Goal: Information Seeking & Learning: Find specific fact

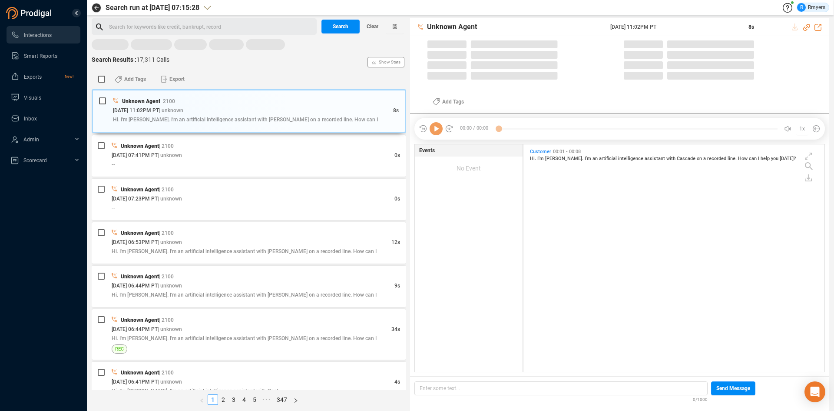
scroll to position [225, 297]
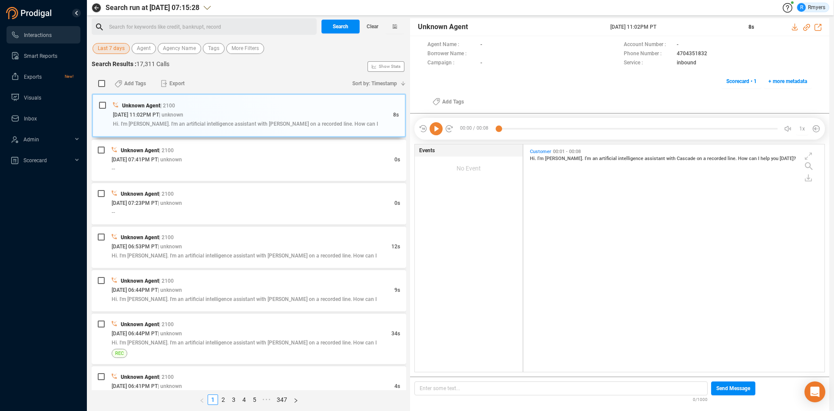
click at [120, 51] on span "Last 7 days" at bounding box center [111, 48] width 27 height 11
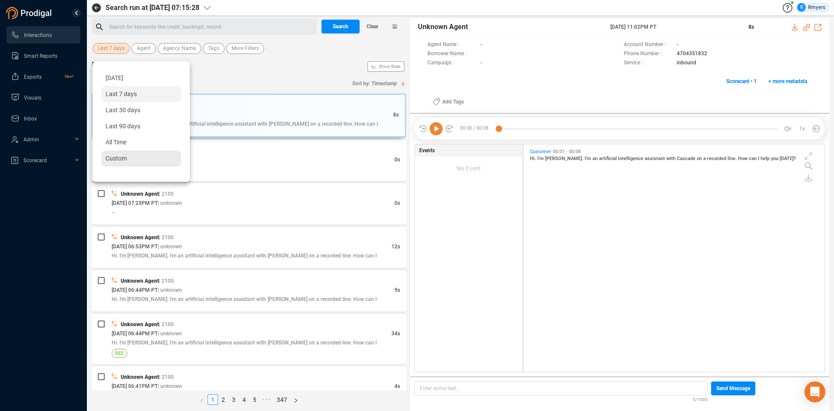
click at [122, 159] on span "Custom" at bounding box center [116, 158] width 21 height 7
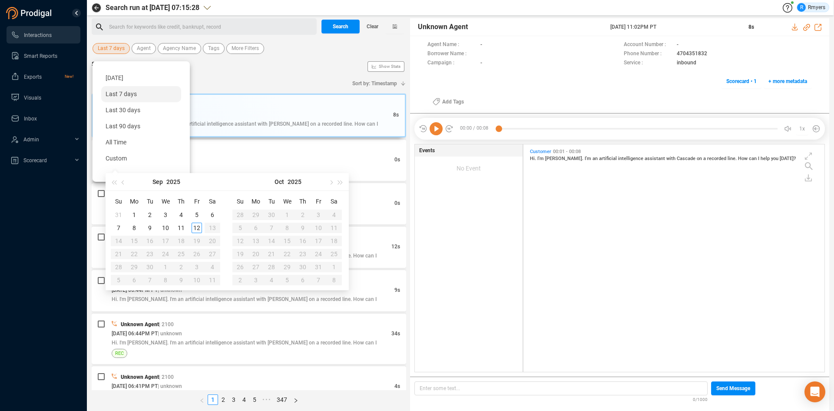
type input "[DATE]"
click at [182, 226] on div "11" at bounding box center [181, 227] width 10 height 10
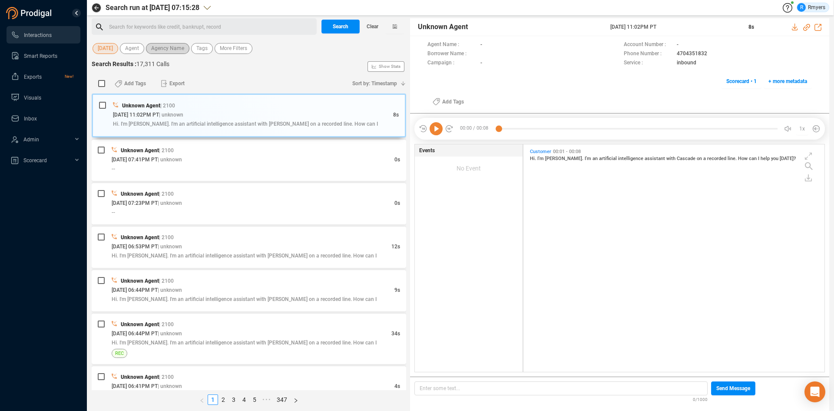
click at [174, 53] on span "Agency Name" at bounding box center [167, 48] width 33 height 11
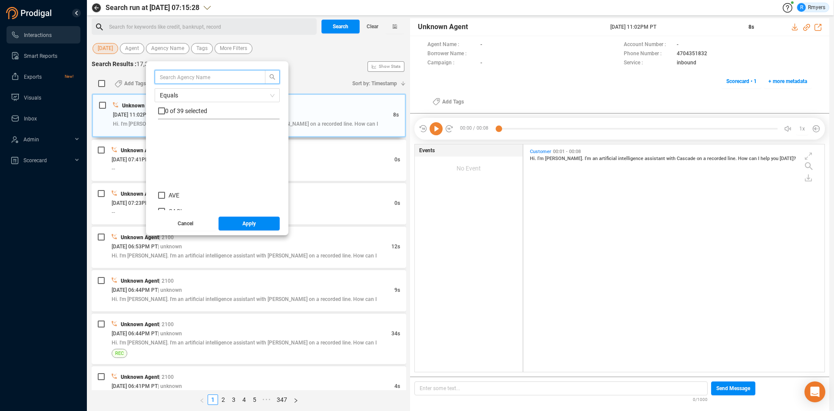
scroll to position [87, 0]
click at [170, 201] on span "CRE" at bounding box center [174, 204] width 11 height 7
click at [165, 201] on input "CRE" at bounding box center [161, 204] width 7 height 7
checkbox input "true"
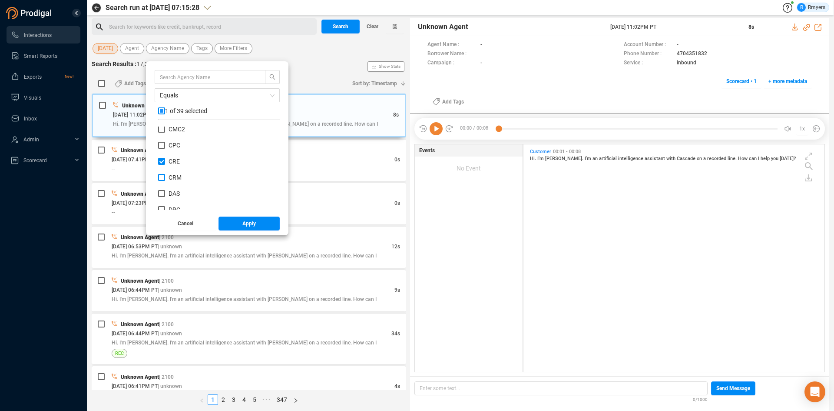
click at [173, 176] on span "CRM" at bounding box center [175, 177] width 13 height 7
click at [165, 176] on input "CRM" at bounding box center [161, 177] width 7 height 7
checkbox input "true"
drag, startPoint x: 169, startPoint y: 159, endPoint x: 175, endPoint y: 169, distance: 11.9
click at [169, 159] on span "CRE" at bounding box center [174, 161] width 18 height 7
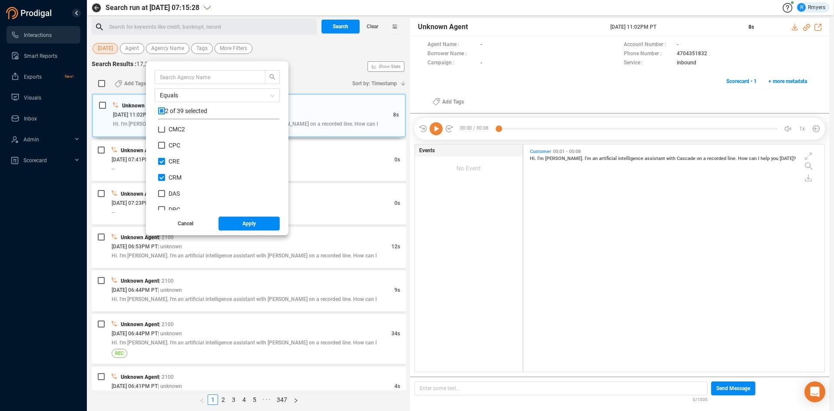
click at [165, 159] on input "CRE" at bounding box center [161, 161] width 7 height 7
checkbox input "false"
click at [243, 225] on span "Apply" at bounding box center [248, 223] width 13 height 14
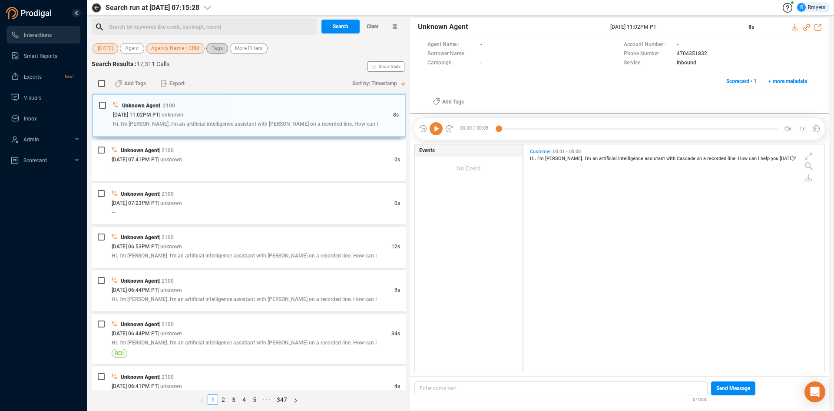
click at [221, 50] on span "Tags" at bounding box center [217, 48] width 11 height 11
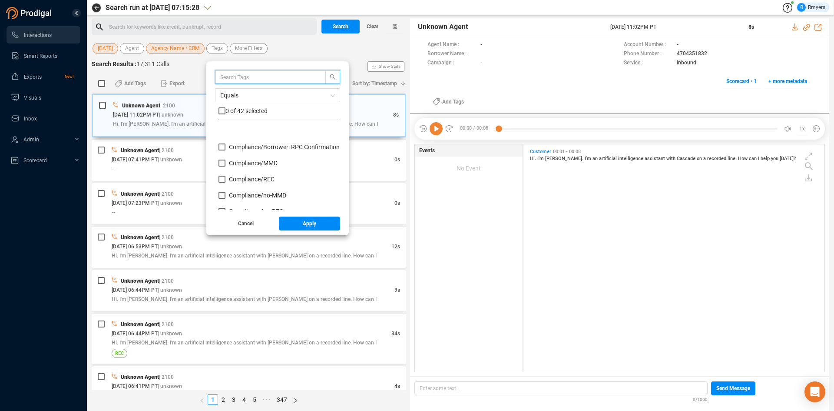
scroll to position [87, 0]
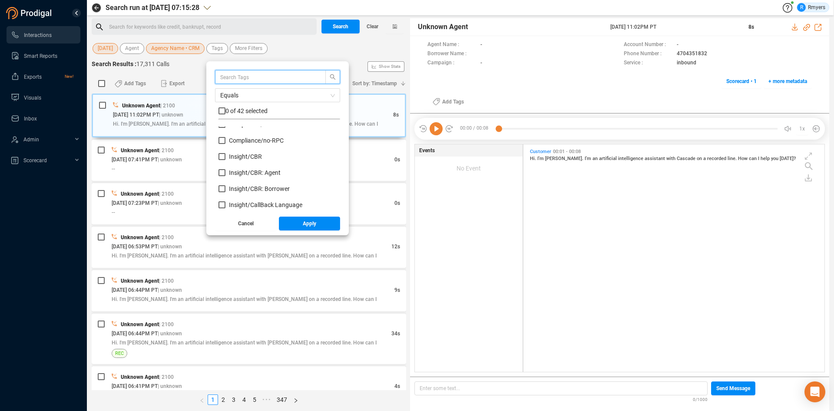
click at [233, 159] on span "Insight/ CBR" at bounding box center [245, 156] width 33 height 7
click at [225, 159] on input "Insight/ CBR" at bounding box center [222, 156] width 7 height 7
checkbox input "true"
click at [245, 170] on span "Insight/ CBR: Agent" at bounding box center [255, 172] width 52 height 7
click at [225, 170] on input "Insight/ CBR: Agent" at bounding box center [222, 172] width 7 height 7
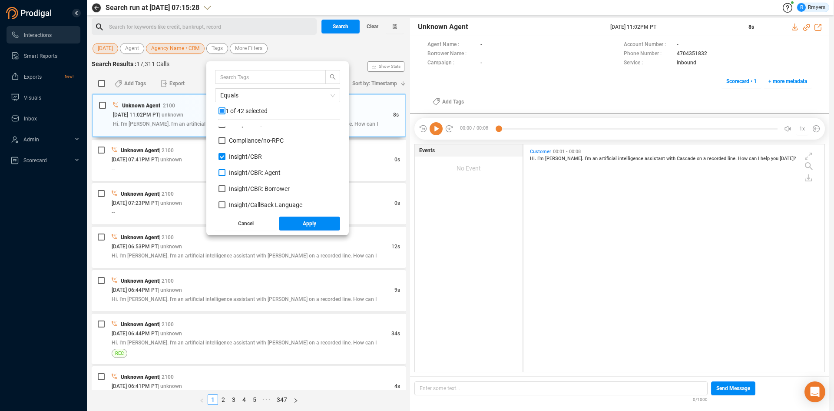
checkbox input "true"
click at [240, 187] on span "Insight/ CBR: Borrower" at bounding box center [259, 188] width 61 height 7
click at [225, 187] on input "Insight/ CBR: Borrower" at bounding box center [222, 188] width 7 height 7
checkbox input "true"
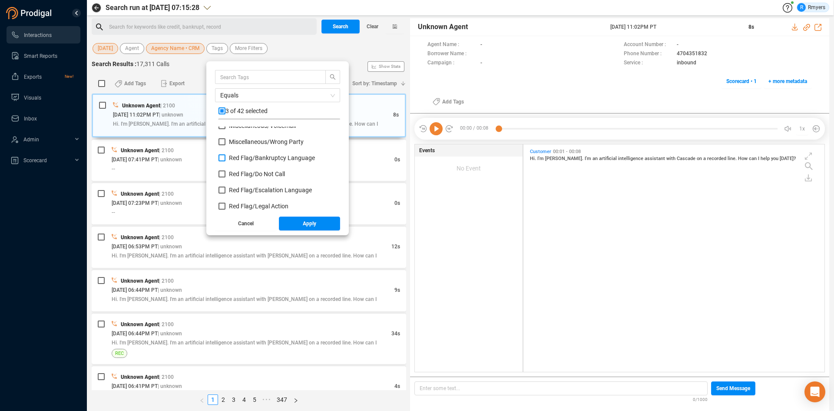
click at [241, 156] on span "Red Flag/ Bankruptcy Language" at bounding box center [272, 157] width 86 height 7
click at [225, 156] on input "Red Flag/ Bankruptcy Language" at bounding box center [222, 157] width 7 height 7
checkbox input "true"
click at [235, 190] on span "Red Flag/ Escalation Language" at bounding box center [270, 189] width 83 height 7
click at [225, 190] on input "Red Flag/ Escalation Language" at bounding box center [222, 189] width 7 height 7
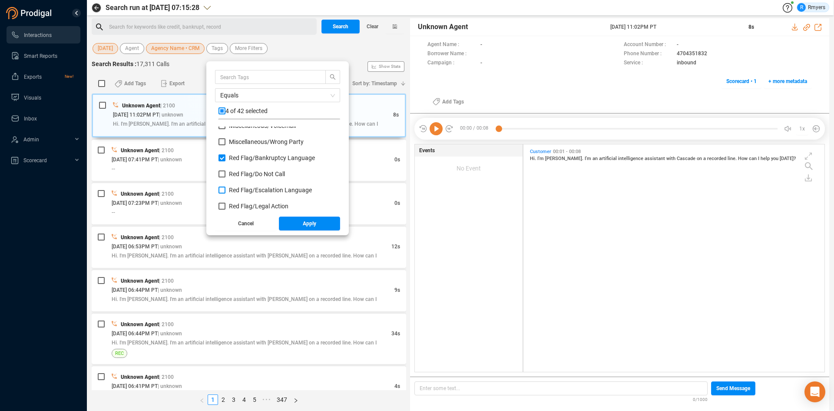
checkbox input "true"
click at [233, 207] on span "Red Flag/ Legal Action" at bounding box center [259, 205] width 60 height 7
click at [225, 207] on input "Red Flag/ Legal Action" at bounding box center [222, 205] width 7 height 7
checkbox input "true"
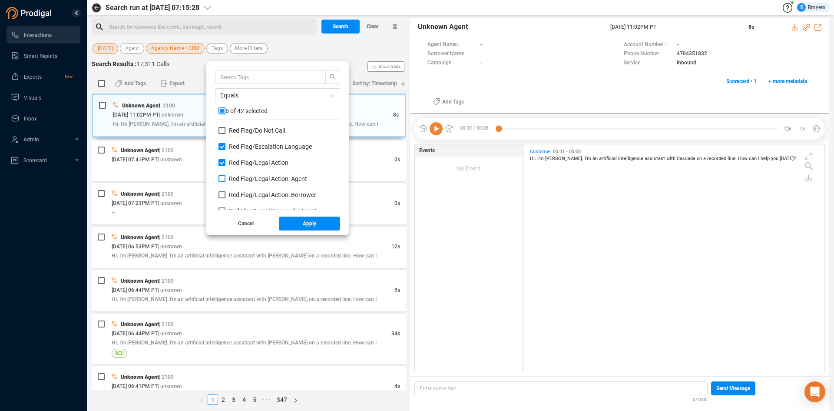
click at [237, 179] on span "Red Flag/ Legal Action: Agent" at bounding box center [268, 178] width 78 height 7
click at [225, 179] on input "Red Flag/ Legal Action: Agent" at bounding box center [222, 178] width 7 height 7
checkbox input "true"
click at [232, 199] on div "Red Flag/ Legal Action: Borrower" at bounding box center [280, 198] width 122 height 16
click at [235, 194] on span "Red Flag/ Legal Action: Borrower" at bounding box center [272, 194] width 87 height 7
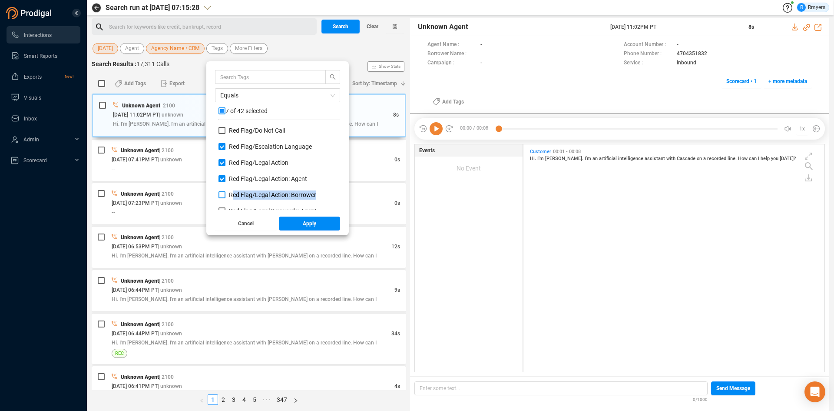
click at [225, 194] on input "Red Flag/ Legal Action: Borrower" at bounding box center [222, 194] width 7 height 7
checkbox input "true"
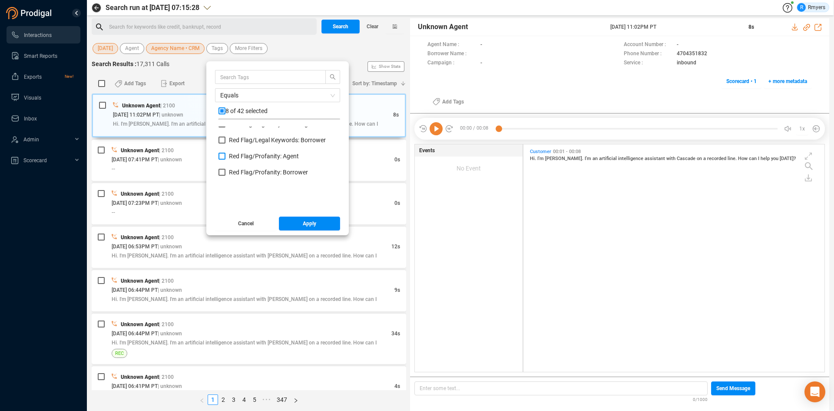
scroll to position [478, 0]
click at [237, 166] on span "Red Flag/ Legal Keywords: Agent" at bounding box center [273, 167] width 88 height 7
click at [225, 166] on input "Red Flag/ Legal Keywords: Agent" at bounding box center [222, 167] width 7 height 7
checkbox input "true"
click at [238, 185] on span "Red Flag/ Legal Keywords: Borrower" at bounding box center [277, 183] width 97 height 7
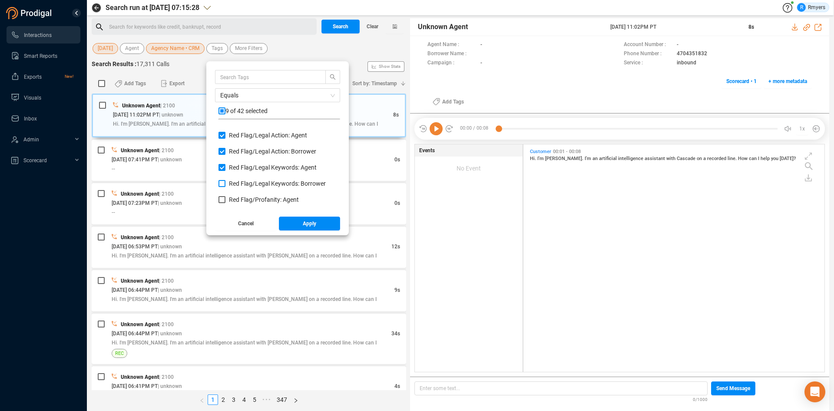
click at [225, 185] on input "Red Flag/ Legal Keywords: Borrower" at bounding box center [222, 183] width 7 height 7
checkbox input "true"
click at [239, 203] on span "Red Flag/ Profanity: Agent" at bounding box center [264, 199] width 70 height 7
click at [225, 203] on input "Red Flag/ Profanity: Agent" at bounding box center [222, 199] width 7 height 7
checkbox input "true"
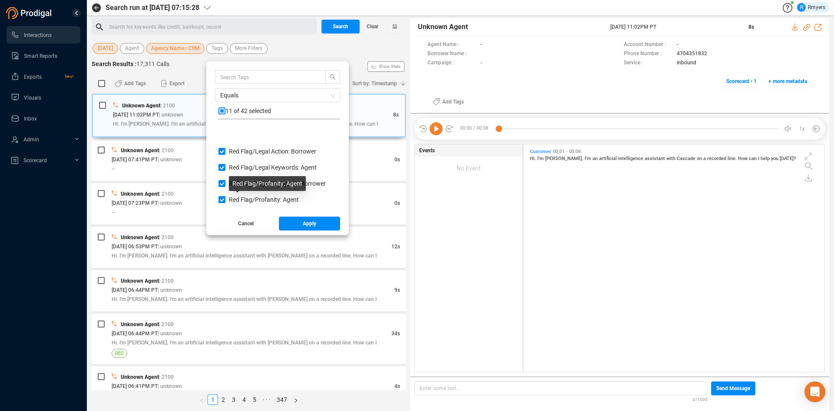
scroll to position [521, 0]
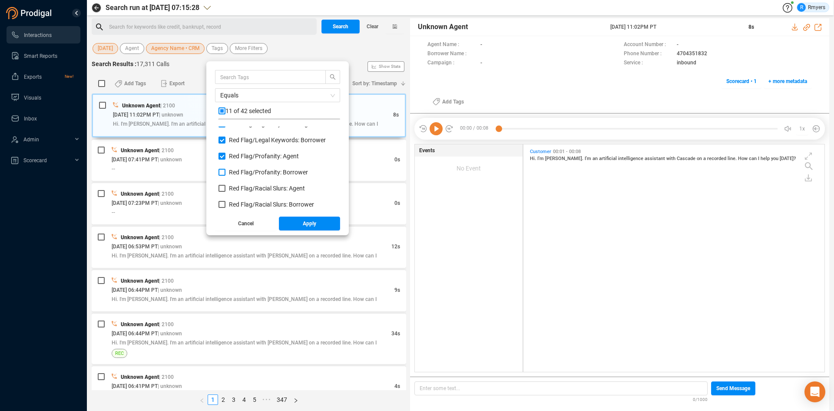
drag, startPoint x: 238, startPoint y: 174, endPoint x: 236, endPoint y: 181, distance: 7.1
click at [238, 174] on span "Red Flag/ Profanity: Borrower" at bounding box center [268, 172] width 79 height 7
click at [225, 174] on input "Red Flag/ Profanity: Borrower" at bounding box center [222, 172] width 7 height 7
checkbox input "true"
click at [235, 186] on span "Red Flag/ Racial Slurs: Agent" at bounding box center [267, 188] width 76 height 7
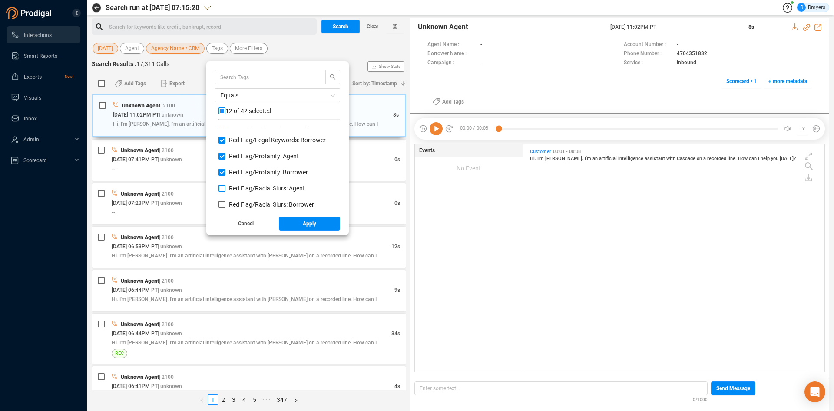
click at [225, 186] on input "Red Flag/ Racial Slurs: Agent" at bounding box center [222, 188] width 7 height 7
checkbox input "true"
click at [235, 202] on span "Red Flag/ Racial Slurs: Borrower" at bounding box center [271, 204] width 85 height 7
click at [225, 202] on input "Red Flag/ Racial Slurs: Borrower" at bounding box center [222, 204] width 7 height 7
checkbox input "true"
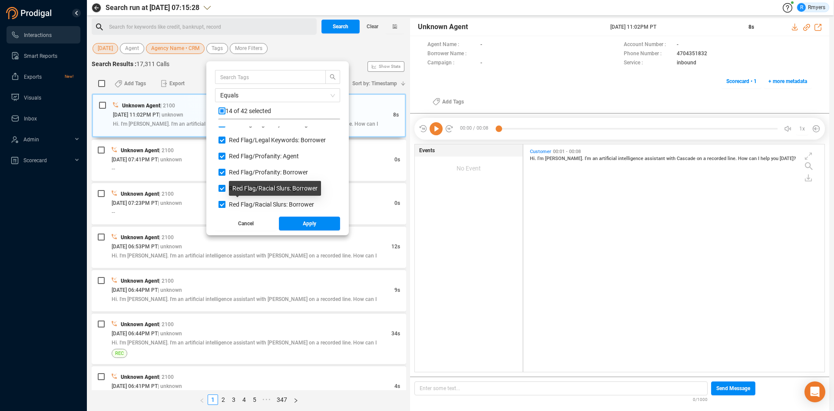
scroll to position [565, 0]
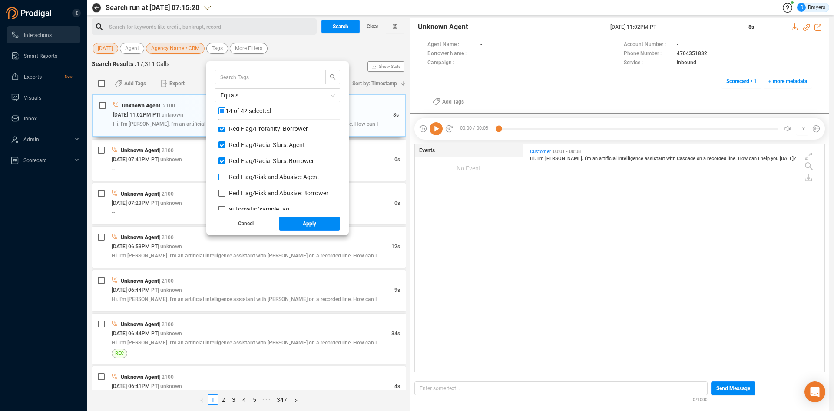
click at [241, 174] on span "Red Flag/ Risk and Abusive: Agent" at bounding box center [274, 176] width 90 height 7
click at [225, 174] on input "Red Flag/ Risk and Abusive: Agent" at bounding box center [222, 176] width 7 height 7
checkbox input "true"
click at [240, 192] on span "Red Flag/ Risk and Abusive: Borrower" at bounding box center [278, 192] width 99 height 7
click at [225, 192] on input "Red Flag/ Risk and Abusive: Borrower" at bounding box center [222, 192] width 7 height 7
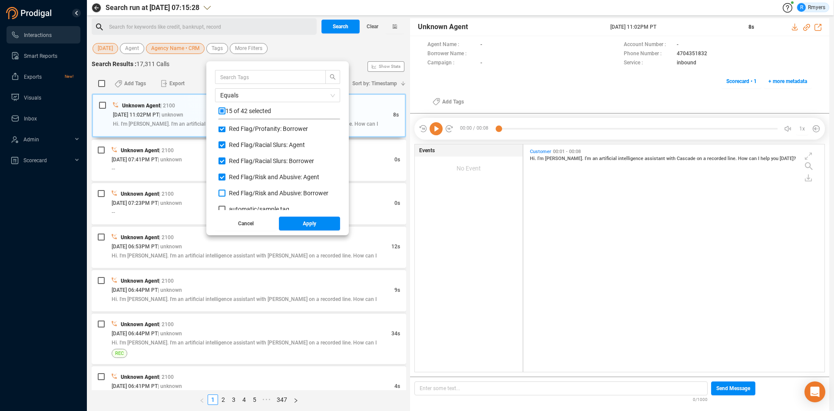
checkbox input "true"
click at [304, 223] on span "Apply" at bounding box center [309, 223] width 13 height 14
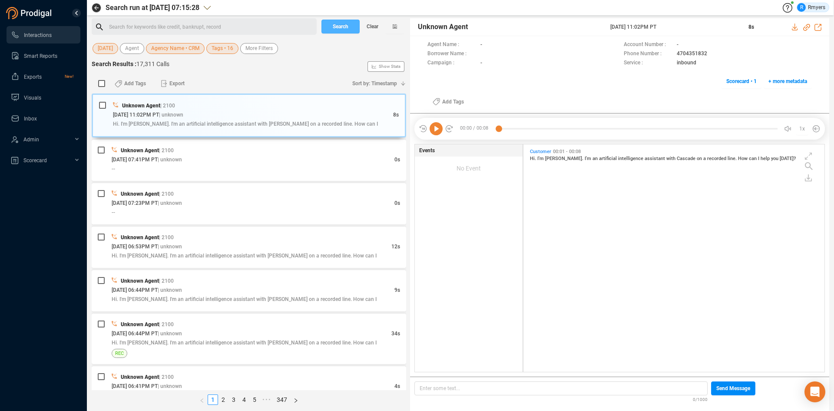
click at [337, 29] on span "Search" at bounding box center [341, 27] width 16 height 14
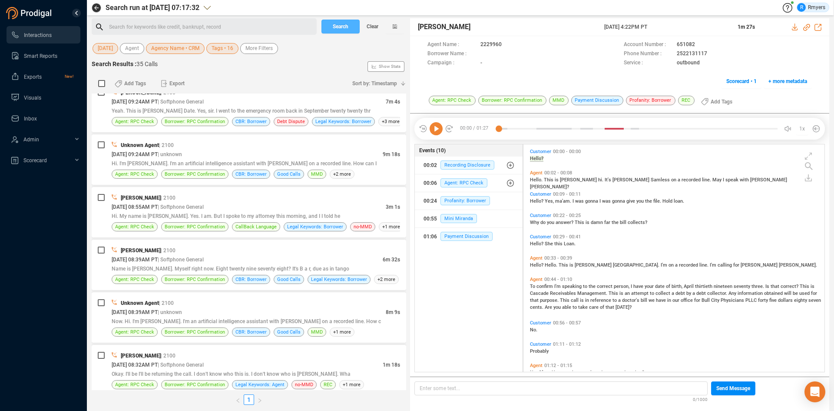
scroll to position [1546, 0]
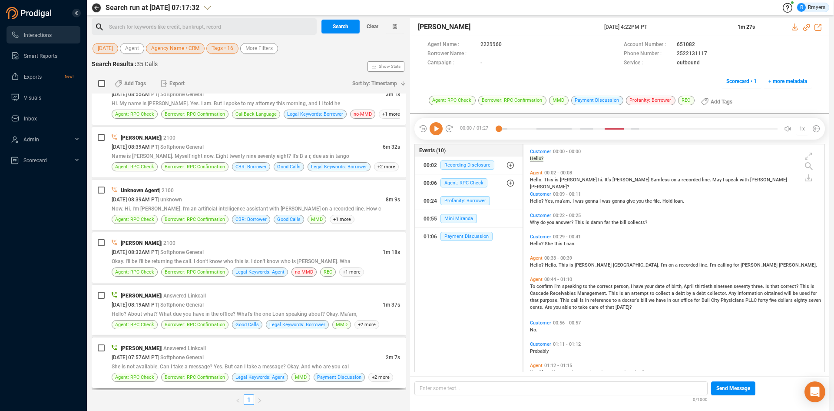
click at [230, 341] on div "[PERSON_NAME] | Answered Linkcall [DATE] 07:57AM PT | Softphone General 2m 7s S…" at bounding box center [249, 362] width 315 height 50
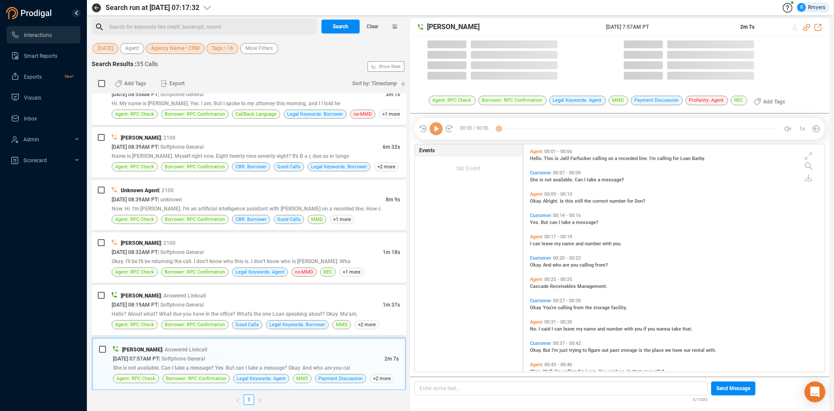
scroll to position [225, 297]
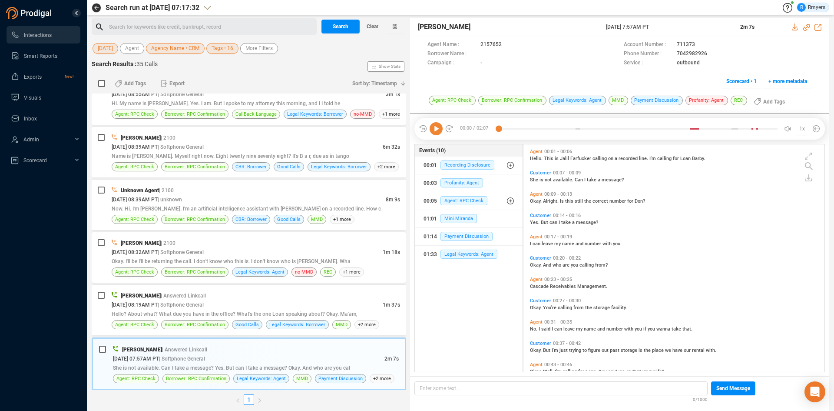
click at [435, 127] on icon at bounding box center [436, 128] width 13 height 13
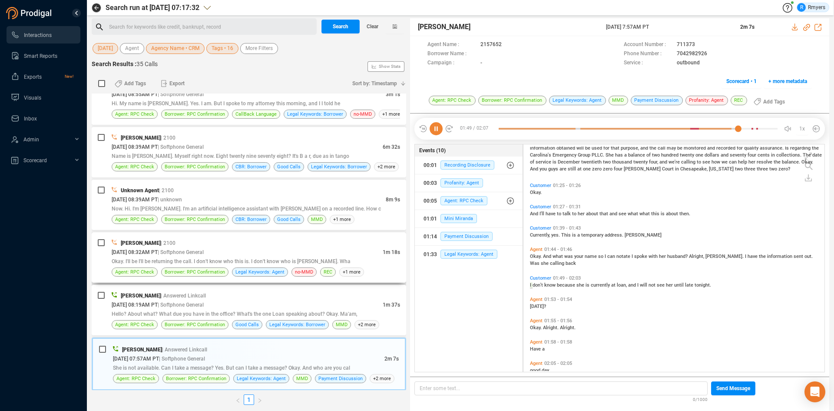
scroll to position [338, 0]
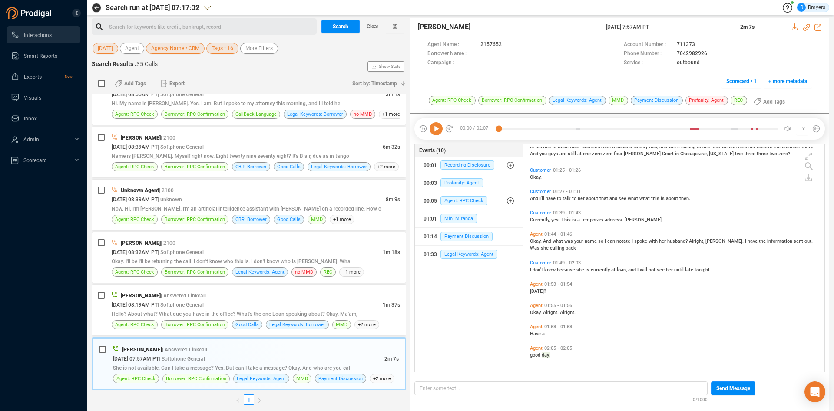
click at [278, 284] on div "[PERSON_NAME] | Answered Linkcall [DATE] 04:22PM PT | Softphone General 1m 27s …" at bounding box center [249, 241] width 315 height 296
click at [284, 289] on div "[PERSON_NAME] | Answered Linkcall [DATE] 08:19AM PT | Softphone General 1m 37s …" at bounding box center [249, 310] width 315 height 50
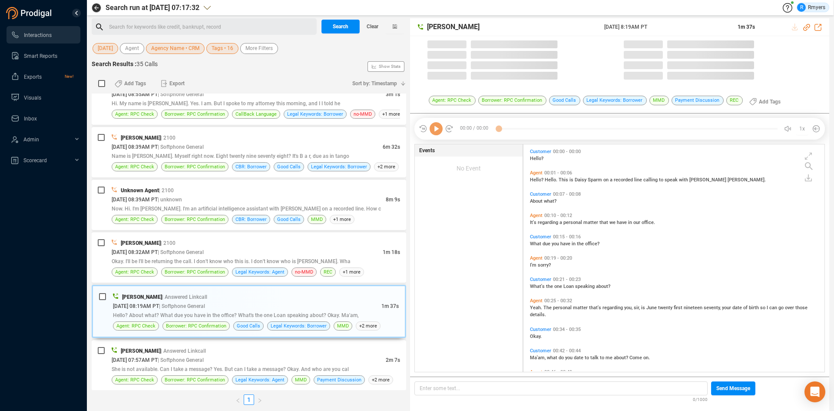
scroll to position [225, 297]
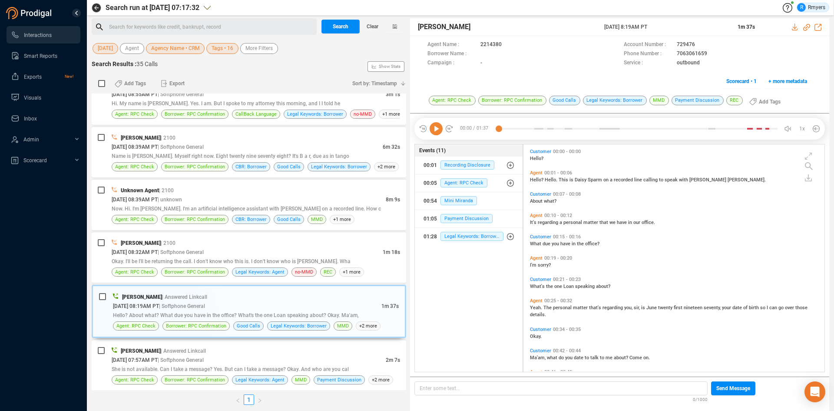
click at [438, 132] on icon at bounding box center [436, 128] width 13 height 13
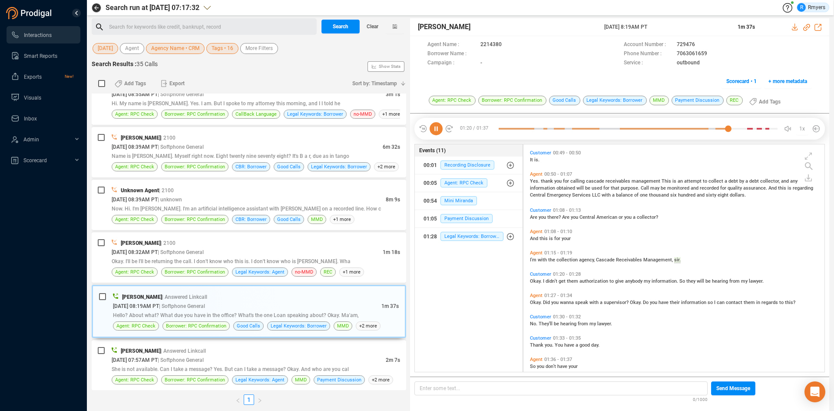
scroll to position [252, 0]
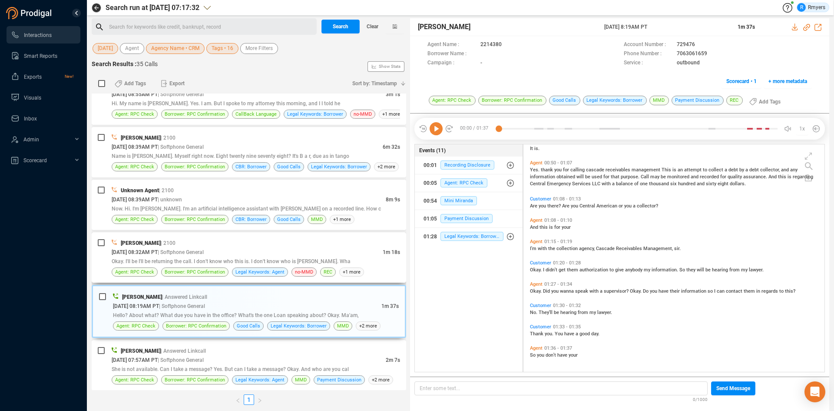
click at [238, 263] on span "Okay. I'll be I'll be returning the call. I don't know who this is. I don't kno…" at bounding box center [231, 261] width 239 height 6
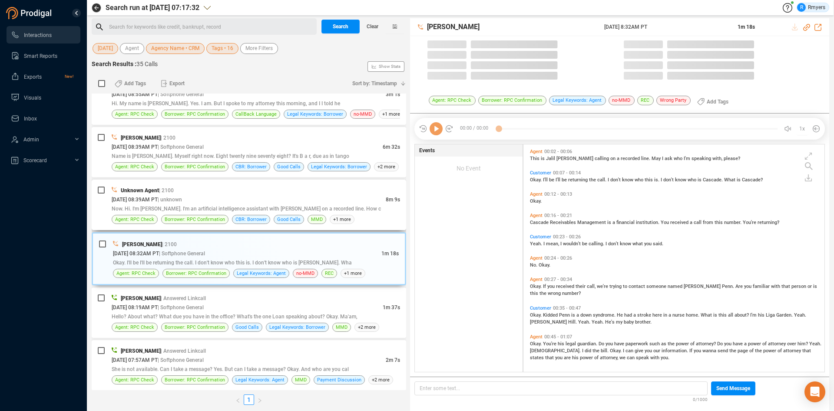
scroll to position [225, 297]
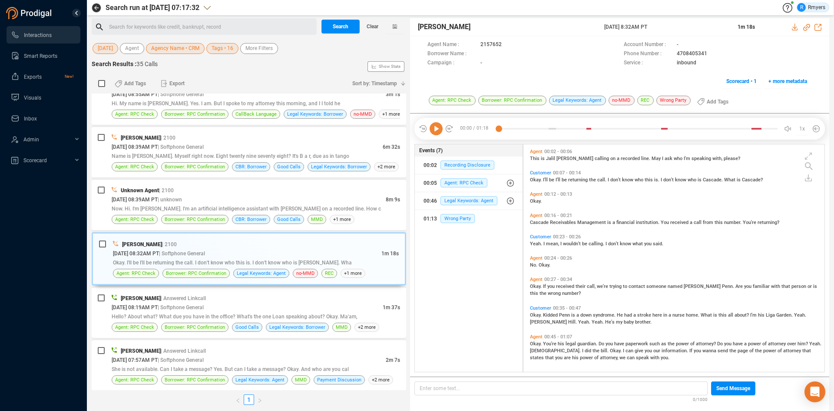
click at [439, 128] on icon at bounding box center [436, 128] width 13 height 13
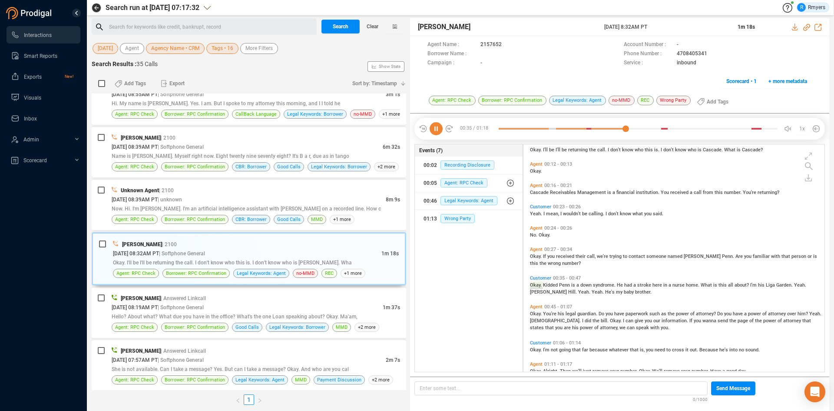
scroll to position [46, 0]
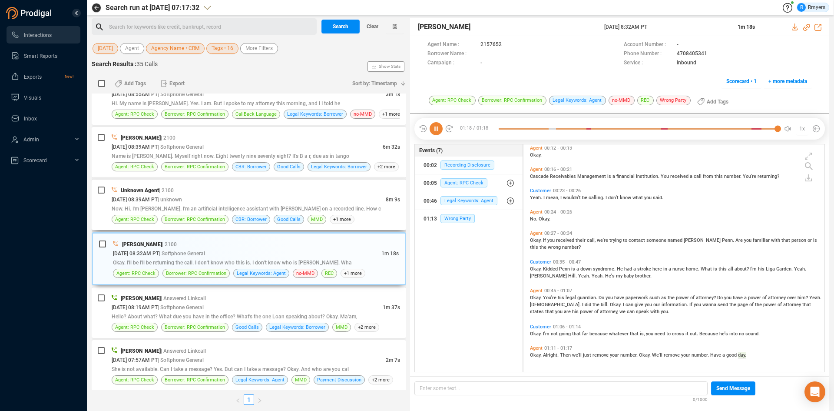
click at [261, 212] on div "Now. Hi. I'm [PERSON_NAME]. I'm an artificial intelligence assistant with [PERS…" at bounding box center [256, 208] width 288 height 9
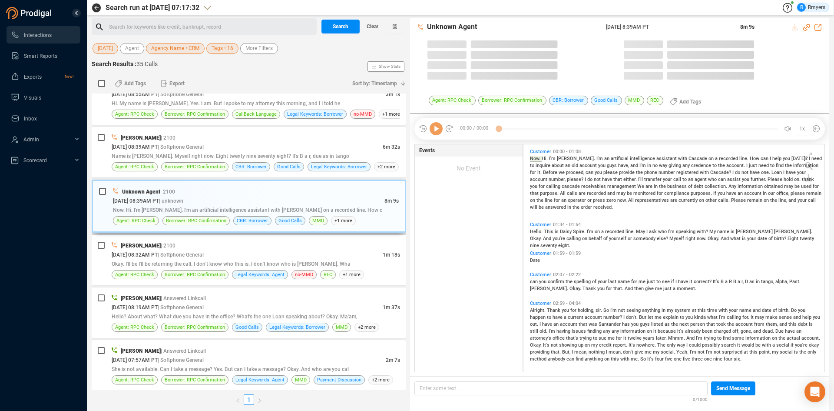
scroll to position [225, 297]
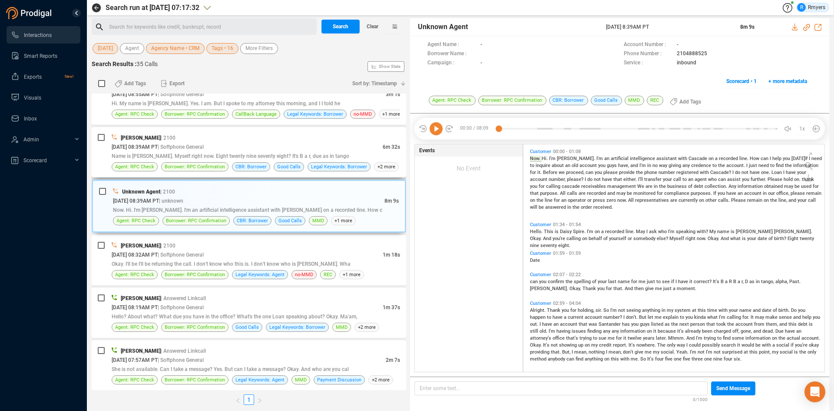
click at [271, 152] on div "Name is [PERSON_NAME]. Myself right now. Eight twenty nine seventy eight? It's …" at bounding box center [256, 155] width 288 height 9
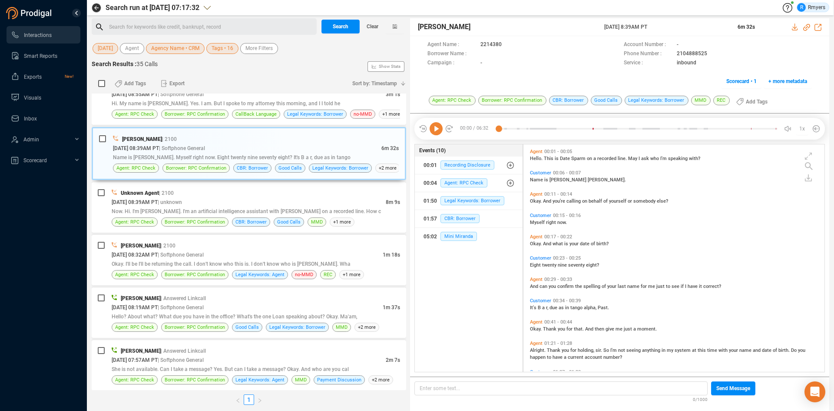
click at [437, 132] on icon at bounding box center [436, 128] width 13 height 13
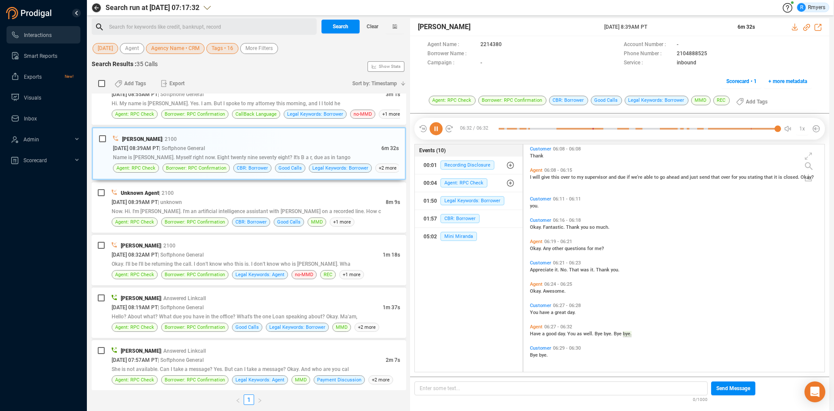
scroll to position [1370, 0]
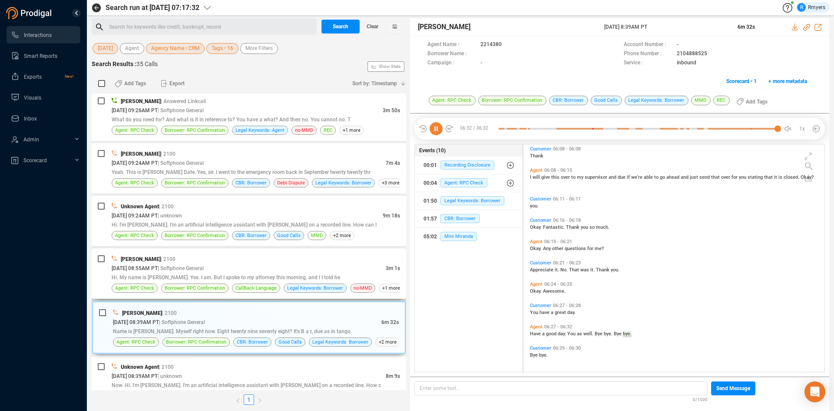
click at [163, 275] on span "Hi. My name is [PERSON_NAME]. Yes. I am. But I spoke to my attorney this mornin…" at bounding box center [226, 277] width 229 height 6
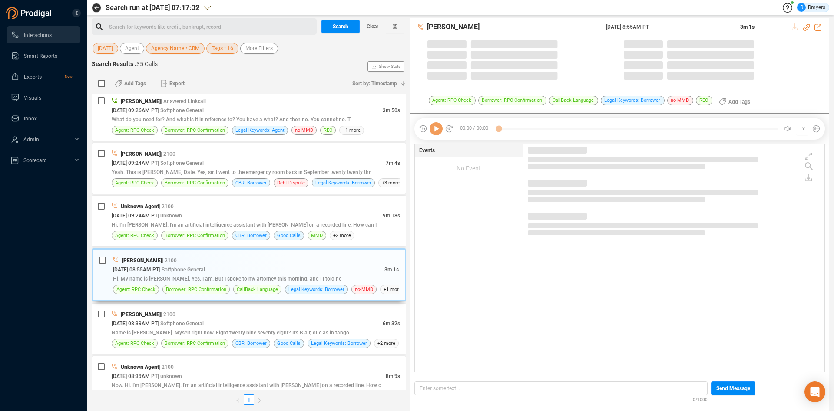
click at [437, 133] on icon at bounding box center [436, 128] width 13 height 13
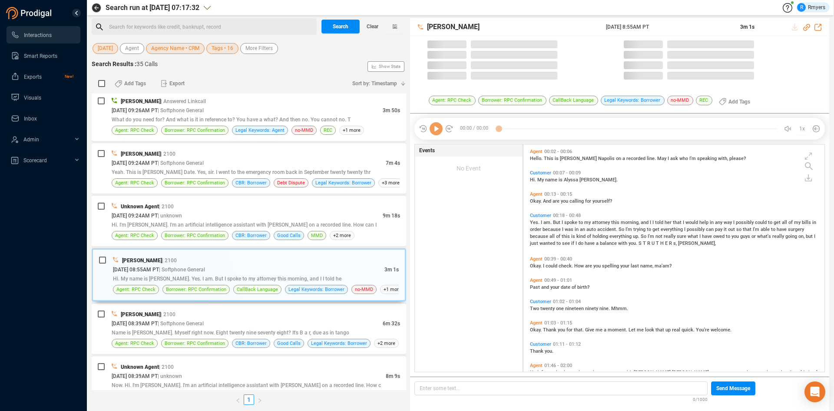
scroll to position [225, 297]
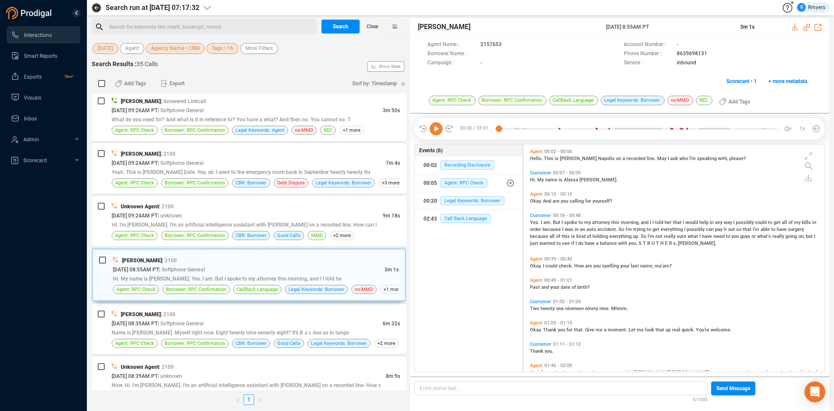
click at [437, 133] on icon at bounding box center [436, 128] width 13 height 13
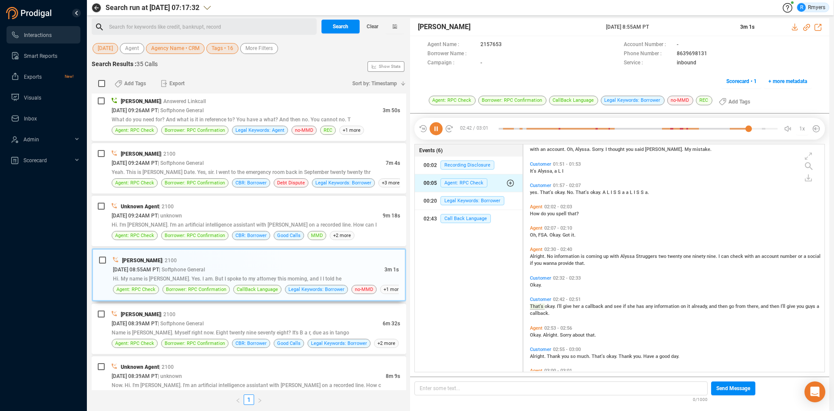
scroll to position [252, 0]
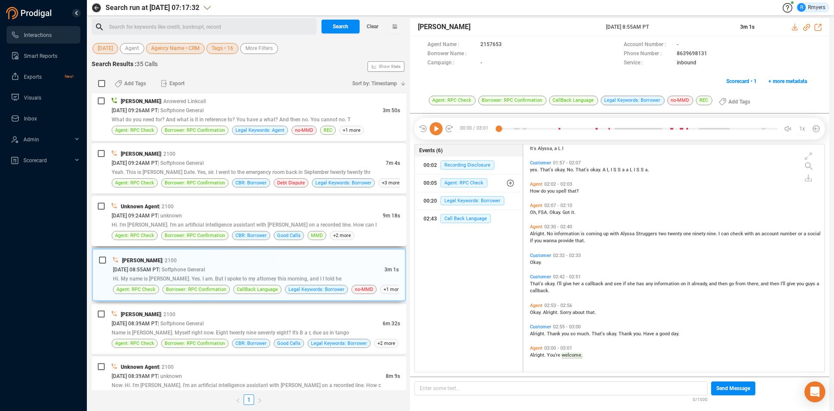
click at [239, 214] on div "[DATE] 09:24AM PT | unknown" at bounding box center [247, 215] width 271 height 9
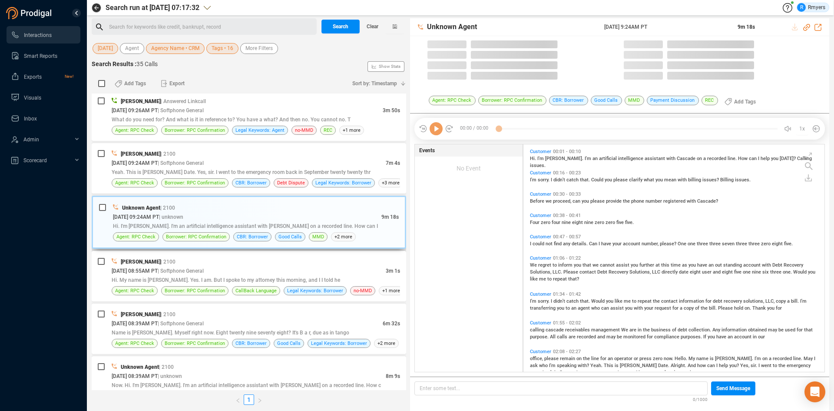
scroll to position [225, 297]
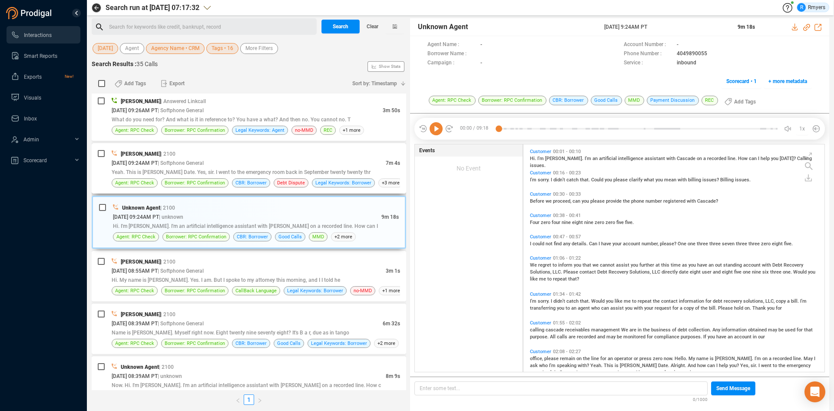
click at [255, 157] on div "[PERSON_NAME] | 2100" at bounding box center [256, 153] width 288 height 9
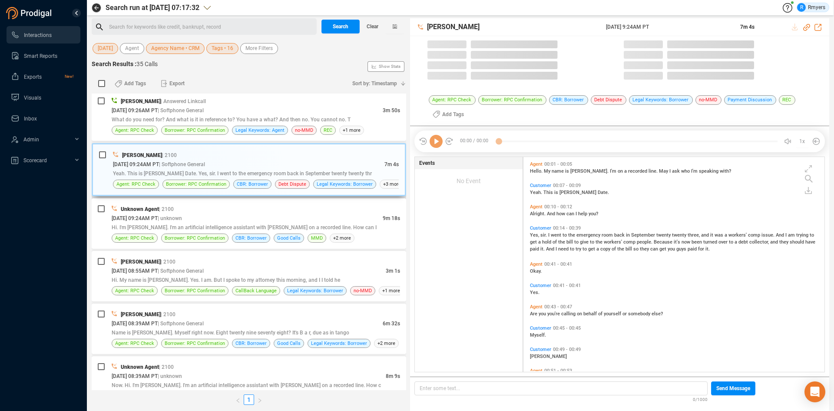
scroll to position [212, 297]
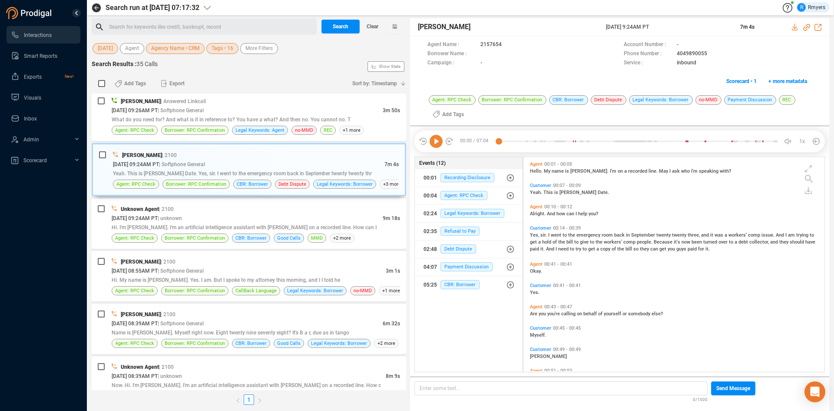
click at [433, 142] on icon at bounding box center [436, 141] width 13 height 13
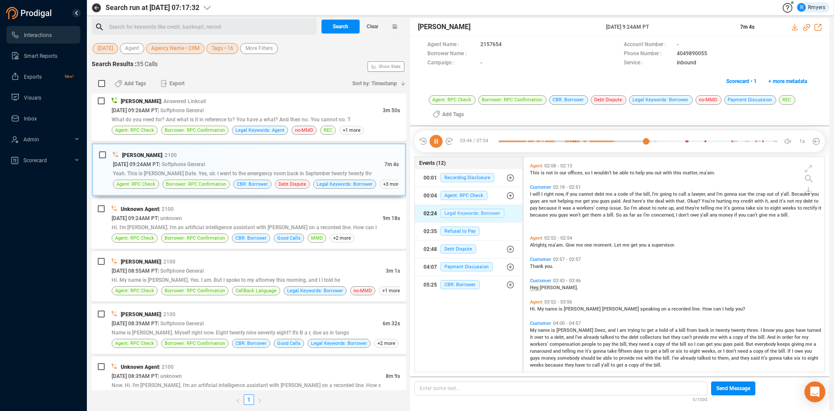
scroll to position [539, 0]
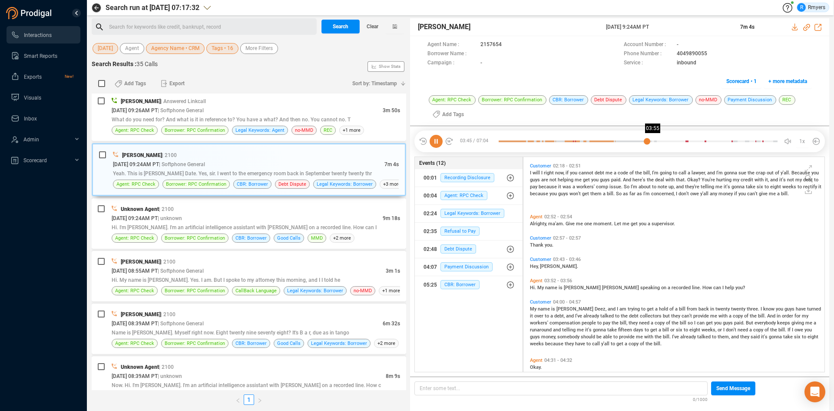
click at [654, 143] on div at bounding box center [638, 141] width 279 height 13
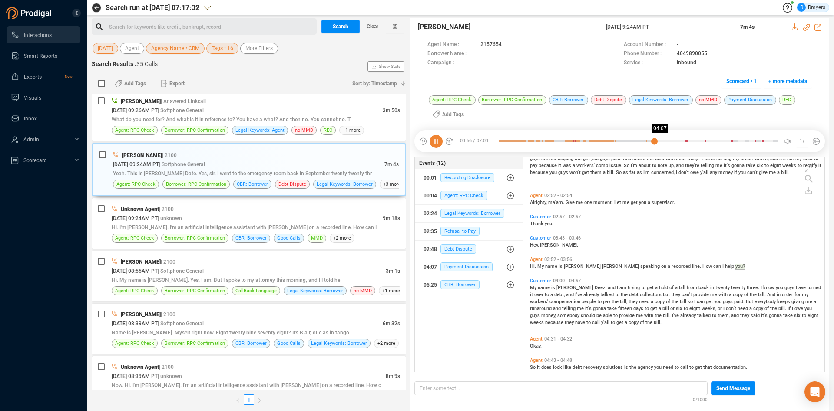
click at [662, 141] on div at bounding box center [638, 141] width 279 height 13
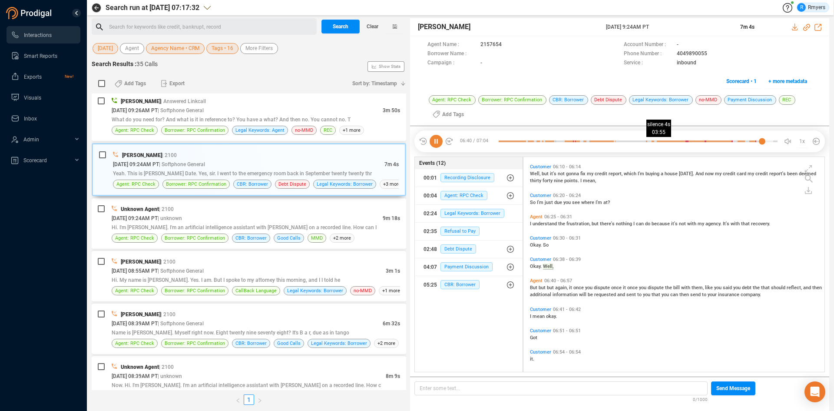
scroll to position [951, 0]
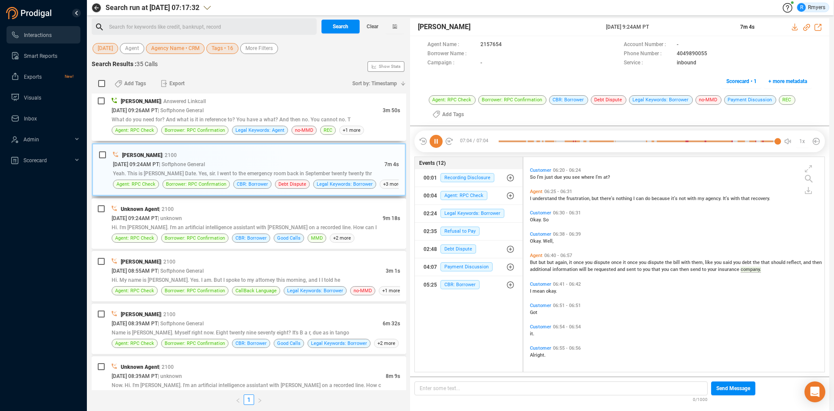
drag, startPoint x: 226, startPoint y: 116, endPoint x: 221, endPoint y: 149, distance: 33.4
click at [225, 117] on span "What do you need for? And what is it in reference to? You have a what? And then…" at bounding box center [231, 119] width 239 height 6
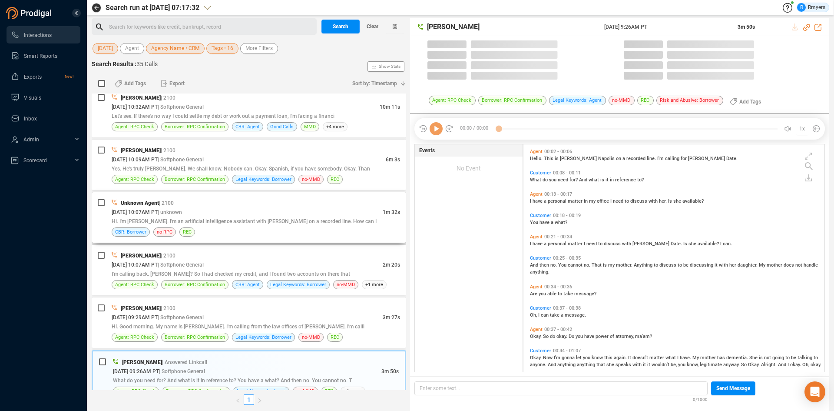
scroll to position [225, 297]
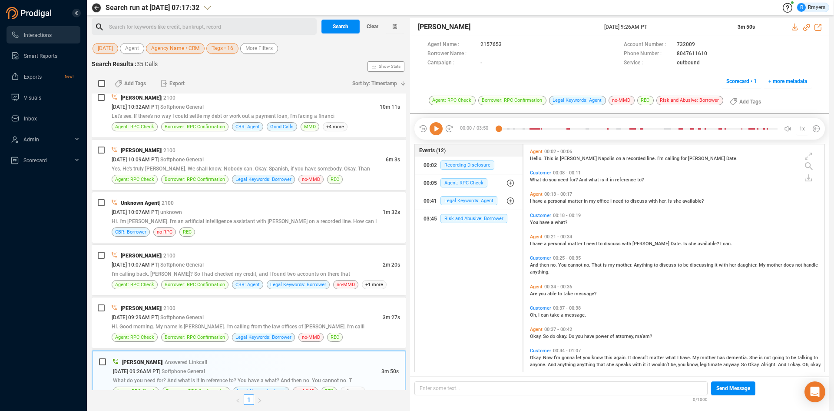
click at [438, 131] on icon at bounding box center [436, 128] width 13 height 13
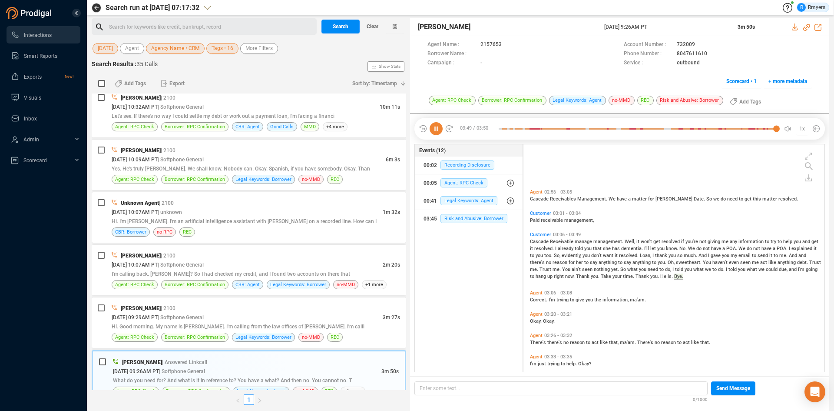
scroll to position [709, 0]
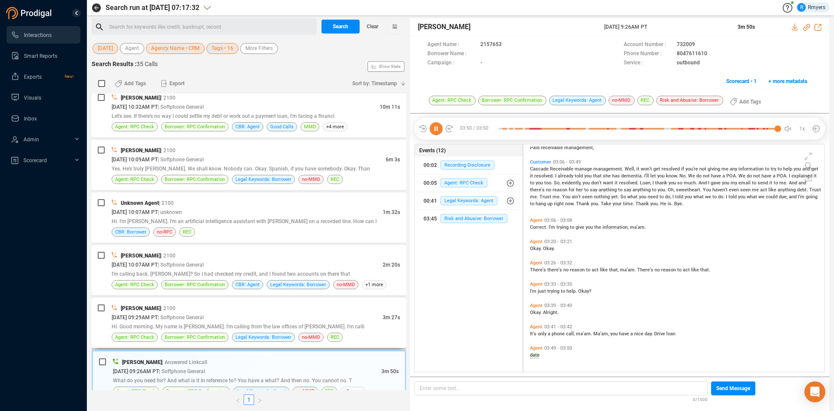
click at [157, 322] on div "Hi. Good morning. My name is [PERSON_NAME]. I'm calling from the law offices of…" at bounding box center [256, 325] width 288 height 9
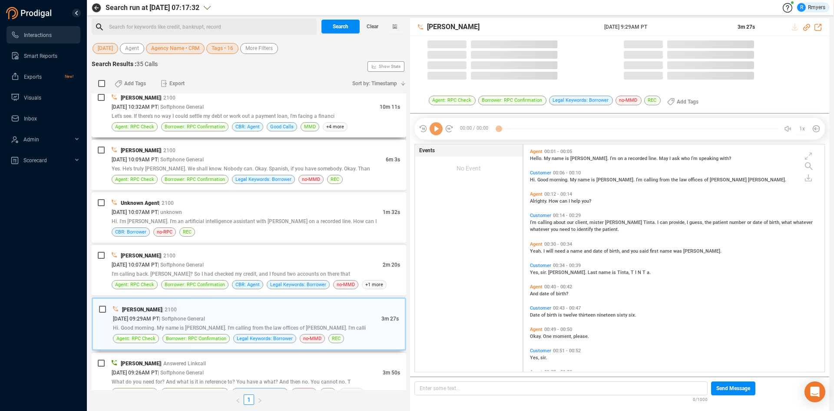
scroll to position [225, 297]
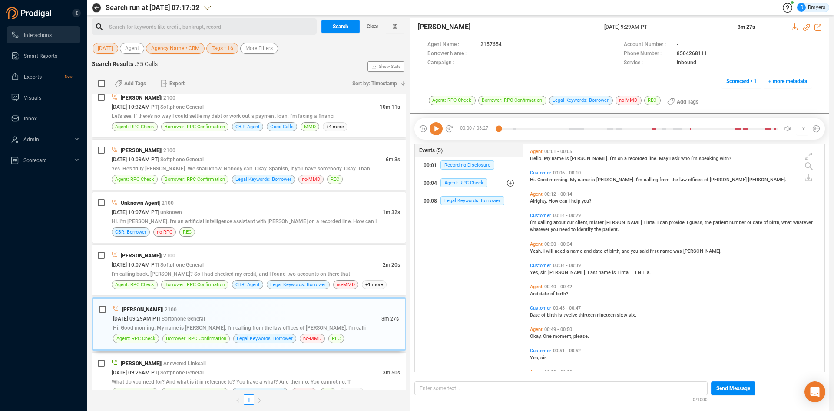
click at [433, 130] on icon at bounding box center [436, 128] width 13 height 13
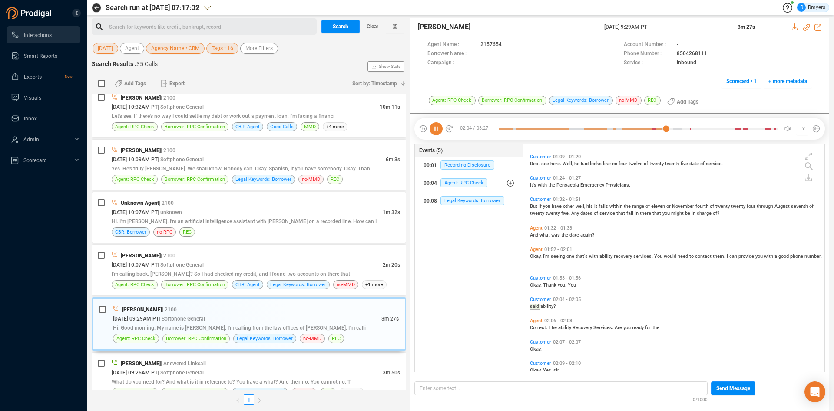
scroll to position [283, 0]
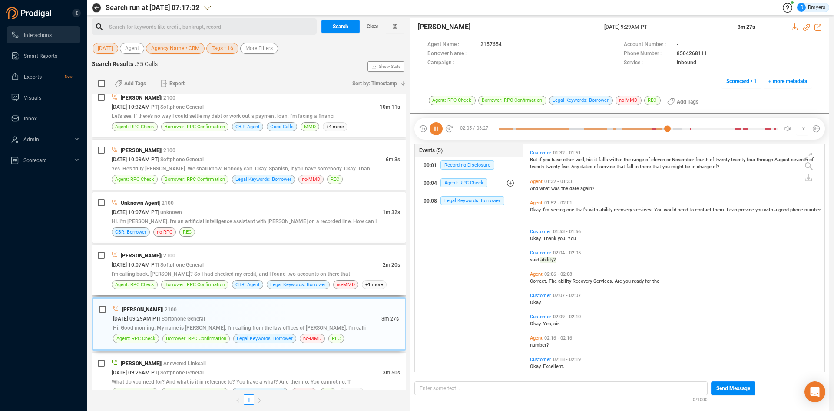
click at [169, 270] on div "I'm calling back. [PERSON_NAME]? So I had checked my credit, and I found two ac…" at bounding box center [256, 273] width 288 height 9
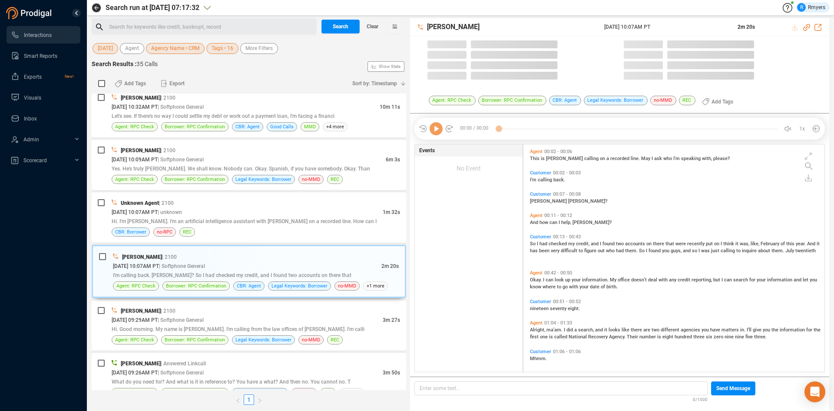
scroll to position [225, 297]
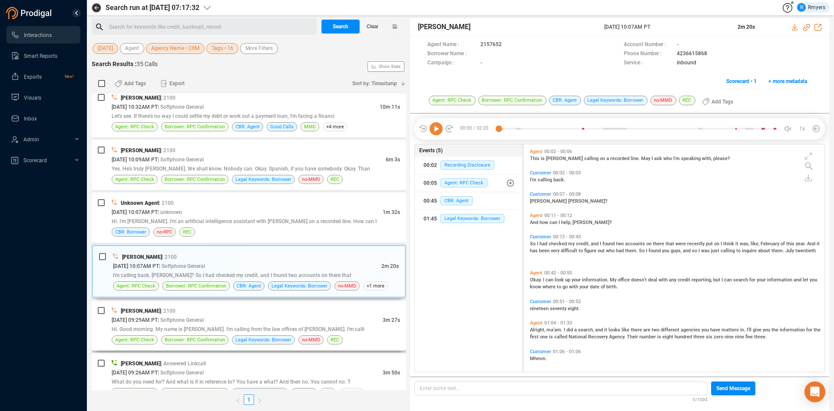
click at [196, 317] on span "| Softphone General" at bounding box center [181, 320] width 46 height 6
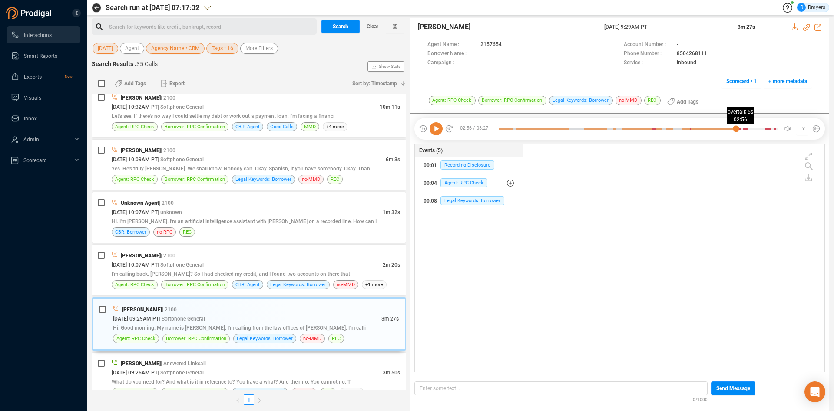
click at [736, 130] on div at bounding box center [638, 128] width 279 height 13
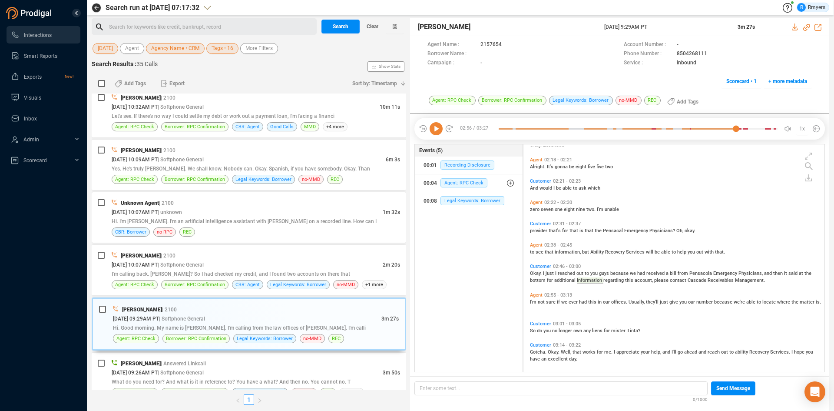
click at [434, 132] on icon at bounding box center [436, 128] width 13 height 13
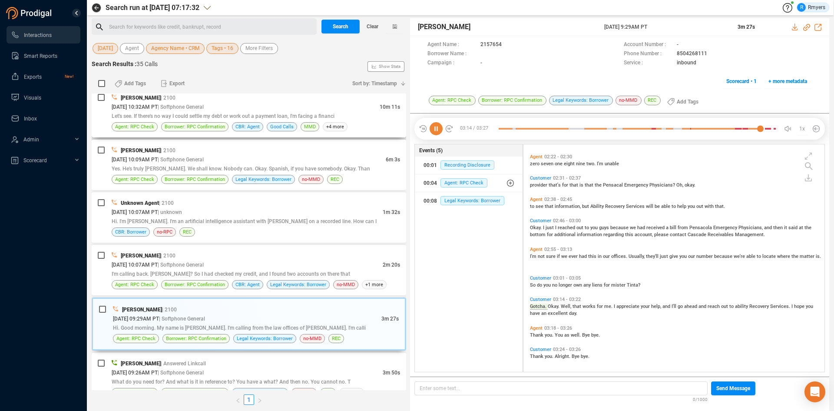
scroll to position [550, 0]
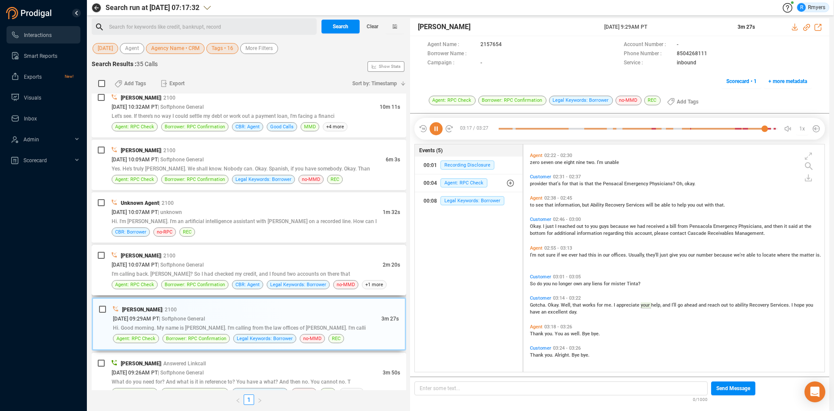
click at [194, 259] on div "[PERSON_NAME] | 2100" at bounding box center [256, 255] width 288 height 9
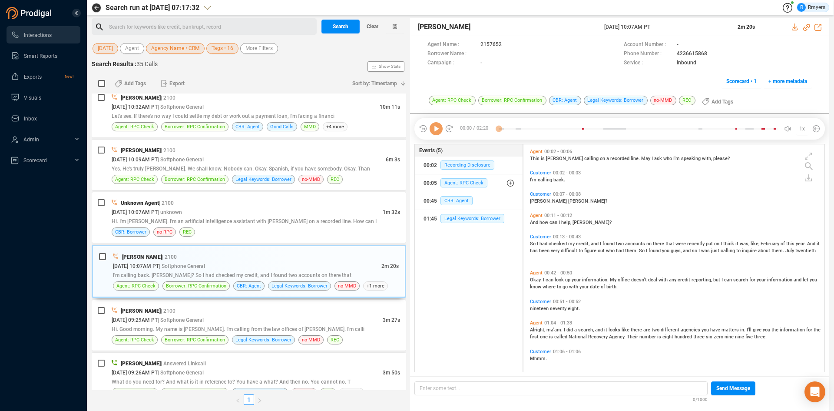
scroll to position [225, 297]
click at [435, 129] on icon at bounding box center [436, 128] width 13 height 13
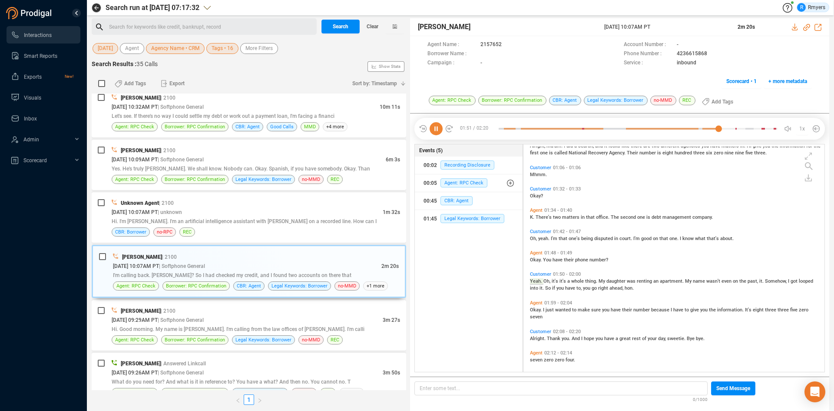
scroll to position [209, 0]
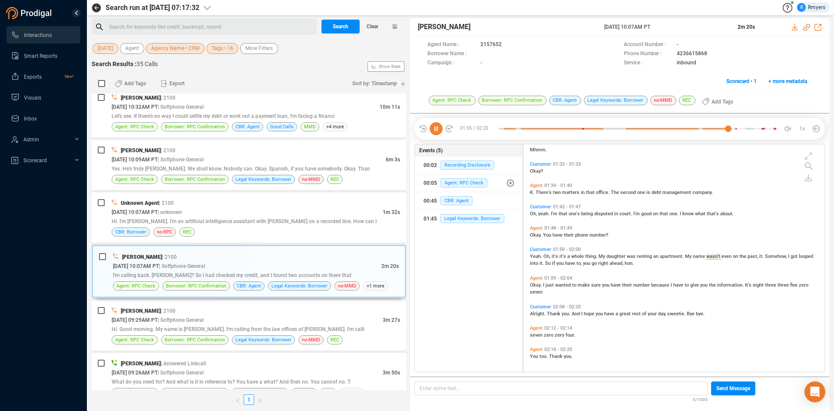
click at [440, 131] on icon at bounding box center [436, 128] width 13 height 13
click at [209, 228] on div "CBR: Borrower no-RPC REC" at bounding box center [256, 231] width 288 height 9
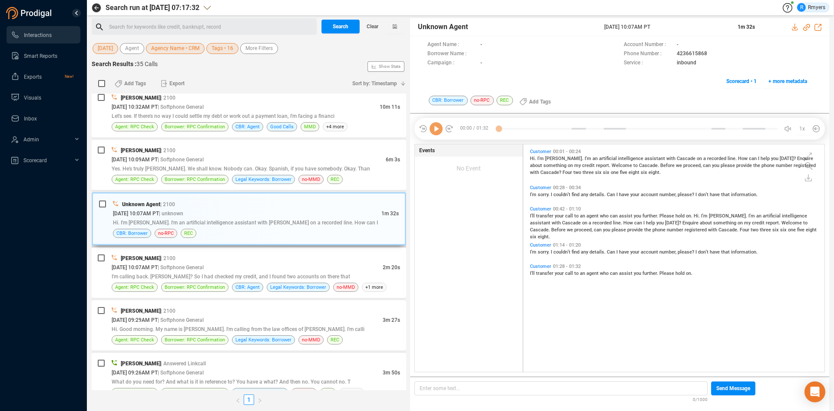
scroll to position [225, 297]
click at [321, 175] on div "no-MMD" at bounding box center [310, 179] width 25 height 9
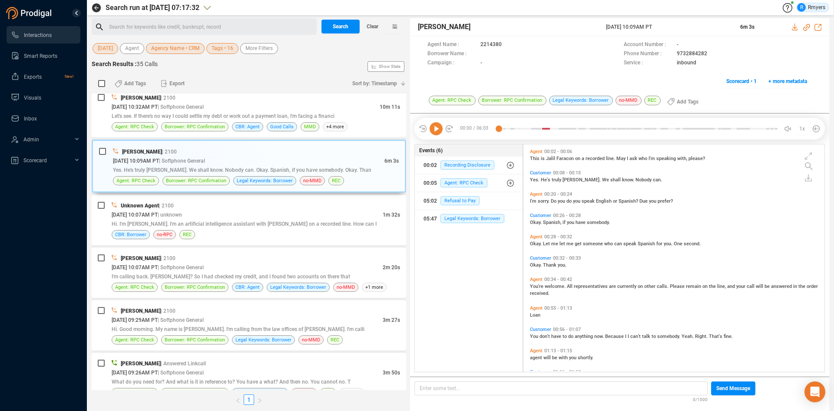
click at [436, 131] on icon at bounding box center [436, 128] width 13 height 13
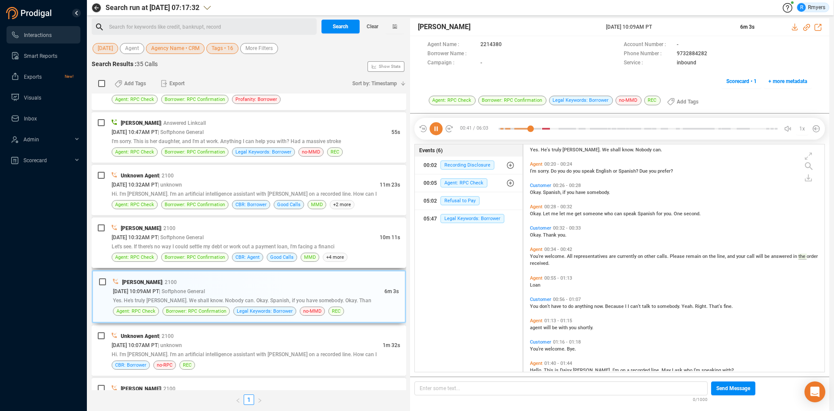
scroll to position [937, 0]
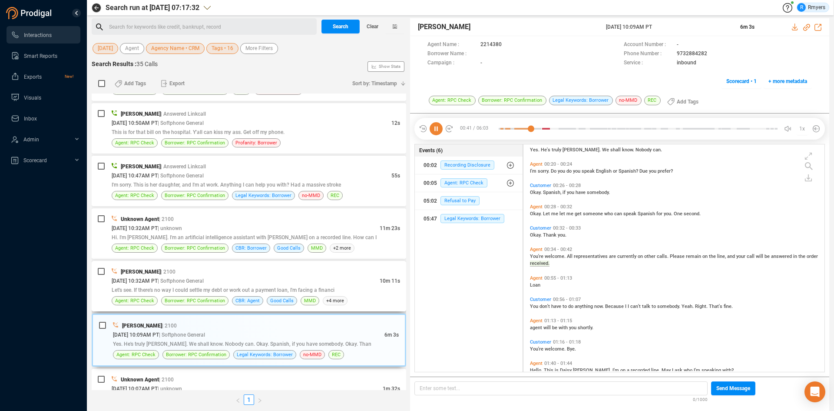
click at [204, 284] on span "| Softphone General" at bounding box center [181, 280] width 46 height 7
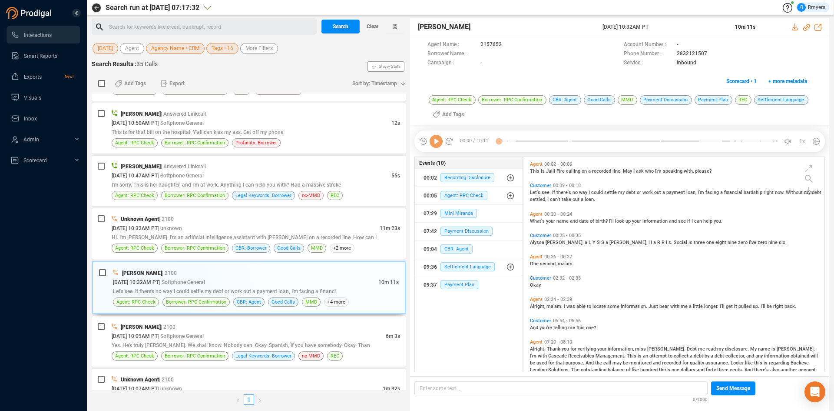
scroll to position [212, 297]
click at [437, 146] on icon at bounding box center [436, 141] width 13 height 13
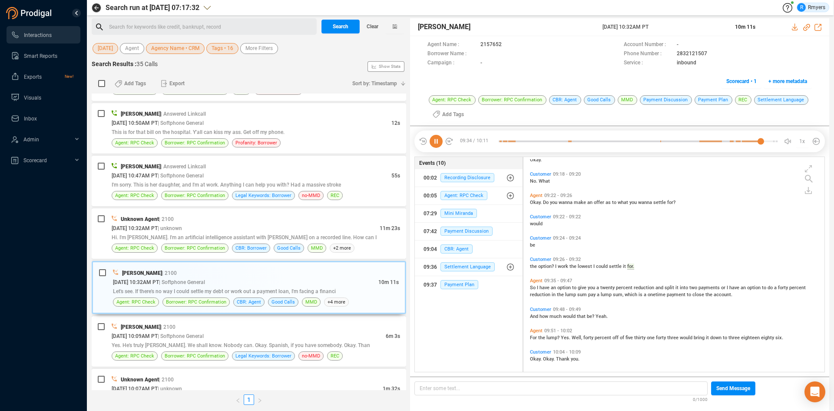
scroll to position [408, 0]
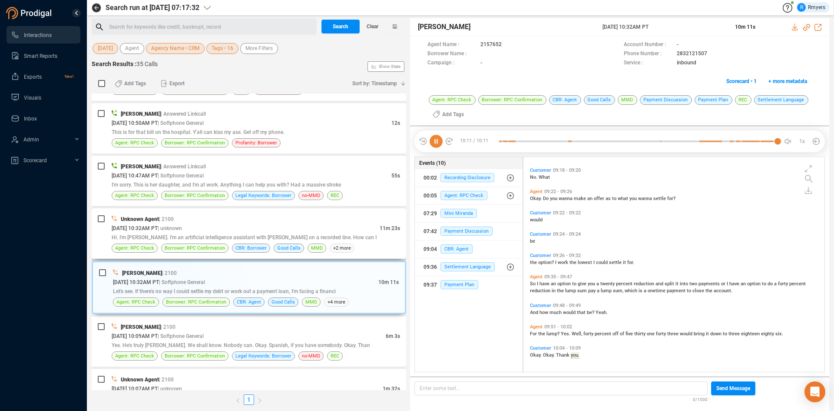
click at [211, 230] on div "[DATE] 10:32AM PT | unknown" at bounding box center [246, 227] width 268 height 9
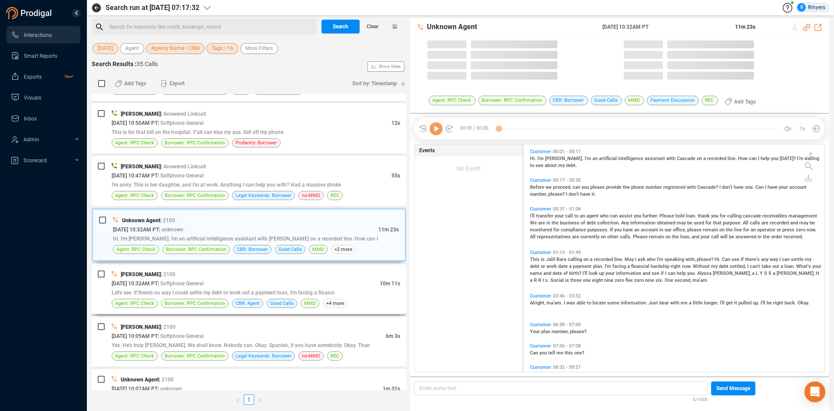
scroll to position [225, 297]
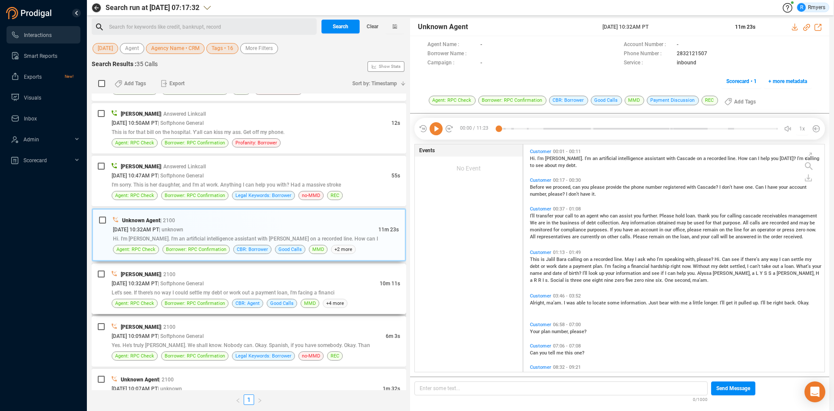
click at [206, 291] on span "Let's see. If there's no way I could settle my debt or work out a payment loan,…" at bounding box center [223, 292] width 223 height 6
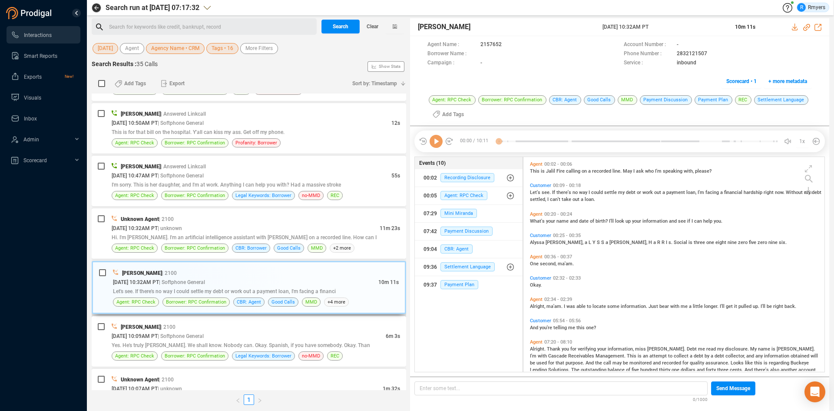
scroll to position [212, 297]
click at [250, 187] on span "I'm sorry. This is her daughter, and I'm at work. Anything I can help you with?…" at bounding box center [226, 185] width 229 height 6
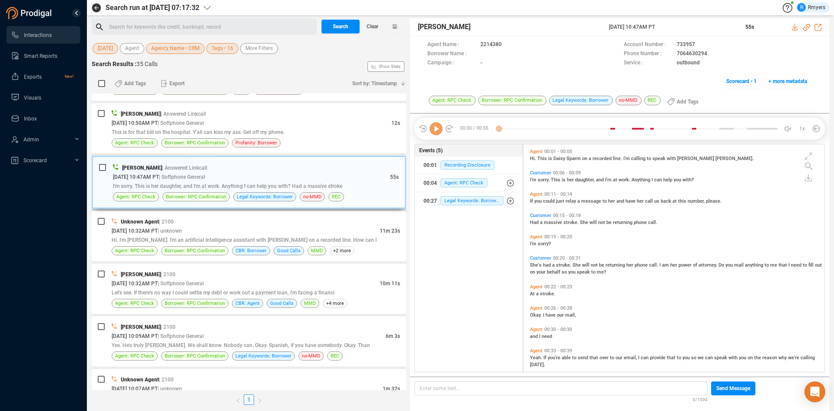
scroll to position [806, 0]
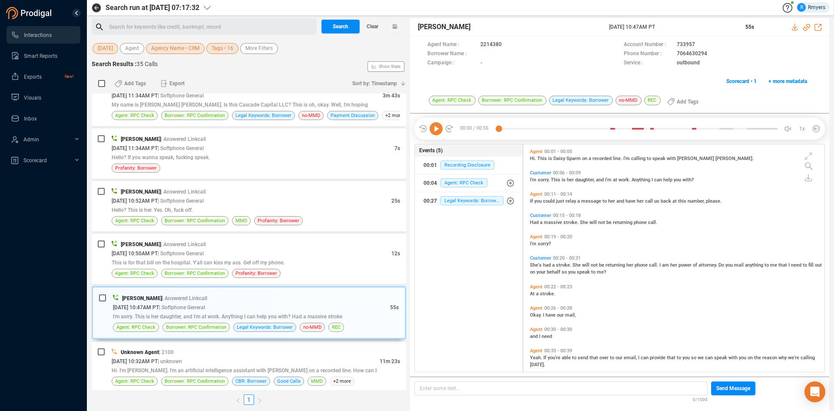
click at [437, 125] on icon at bounding box center [436, 128] width 13 height 13
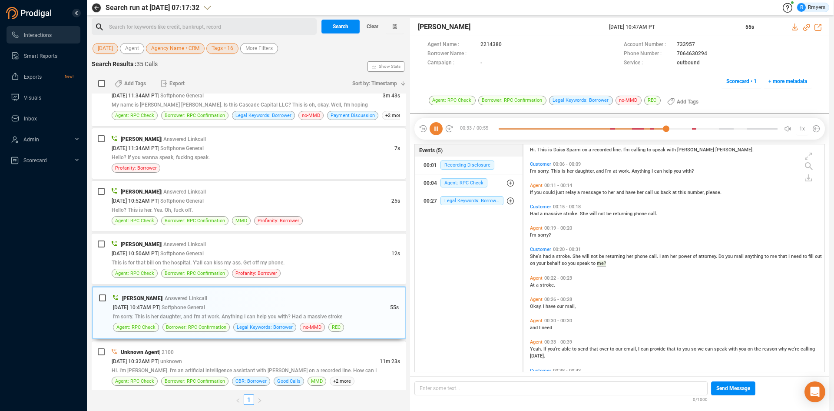
scroll to position [74, 0]
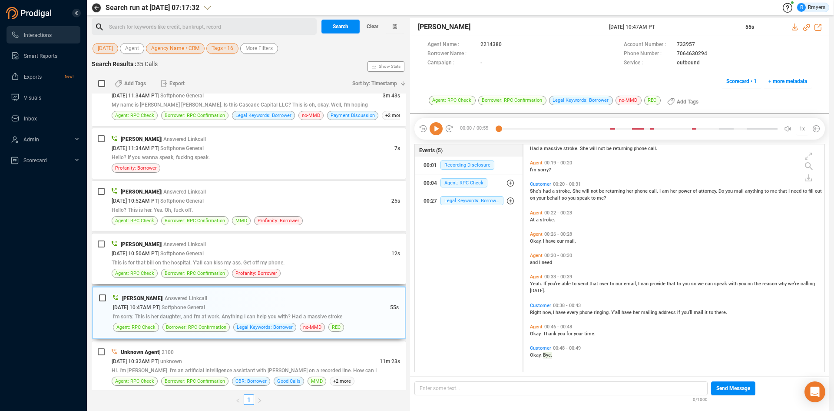
click at [240, 256] on div "[DATE] 10:50AM PT | Softphone General" at bounding box center [252, 252] width 280 height 9
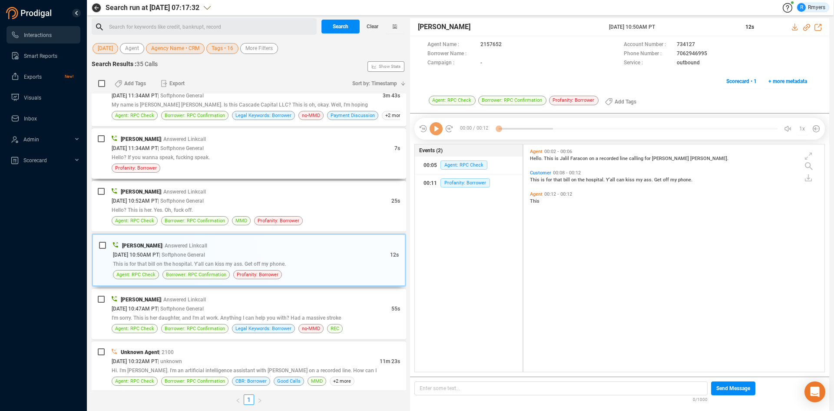
scroll to position [719, 0]
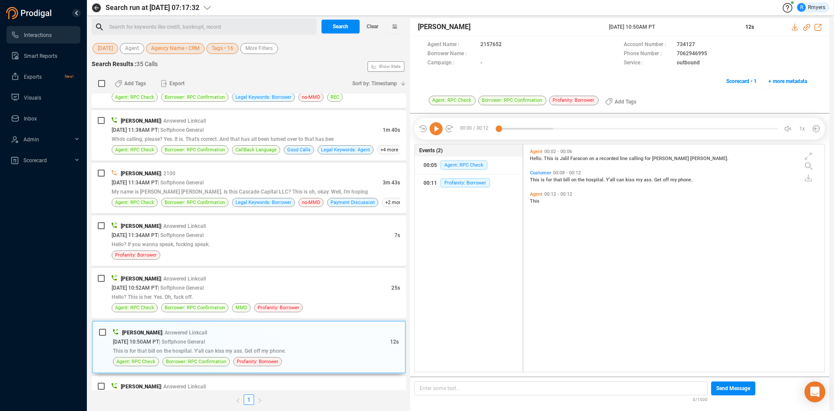
click at [440, 132] on icon at bounding box center [436, 128] width 13 height 13
click at [229, 296] on div "Hello? This is her. Yes. Oh, fuck off." at bounding box center [256, 296] width 288 height 9
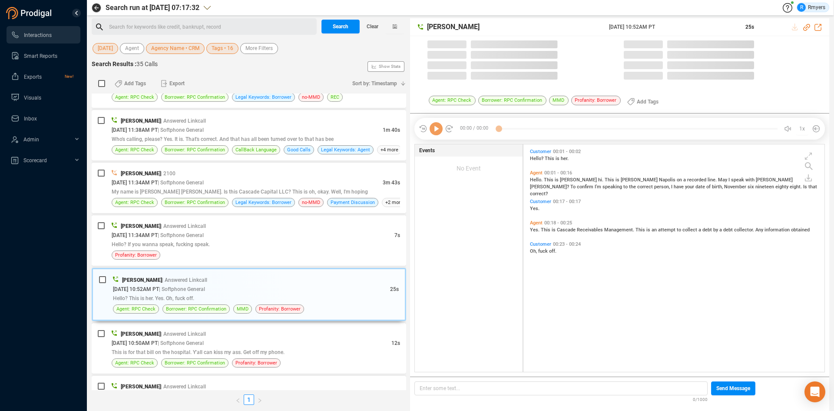
scroll to position [225, 297]
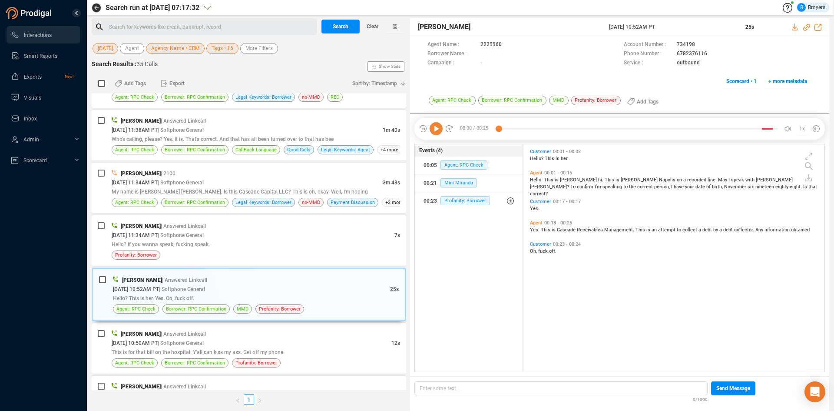
click at [439, 128] on icon at bounding box center [436, 128] width 13 height 13
click at [255, 243] on div "Hello? If you wanna speak, fucking speak." at bounding box center [256, 243] width 288 height 9
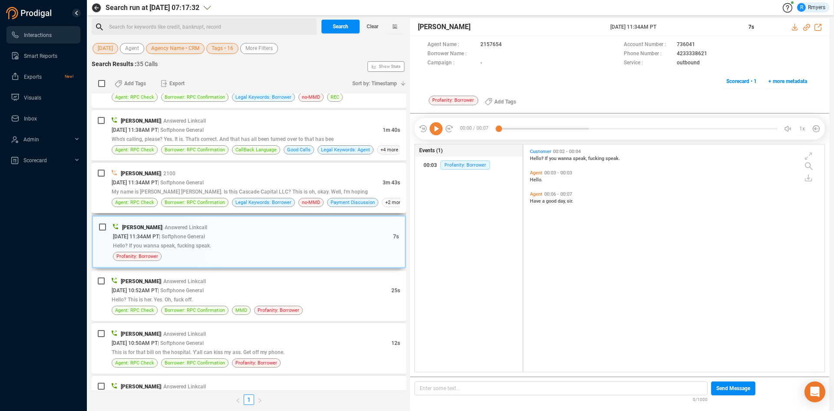
click at [275, 195] on div "My name is [PERSON_NAME] [PERSON_NAME]. Is this Cascade Capital LLC? This is oh…" at bounding box center [256, 191] width 288 height 9
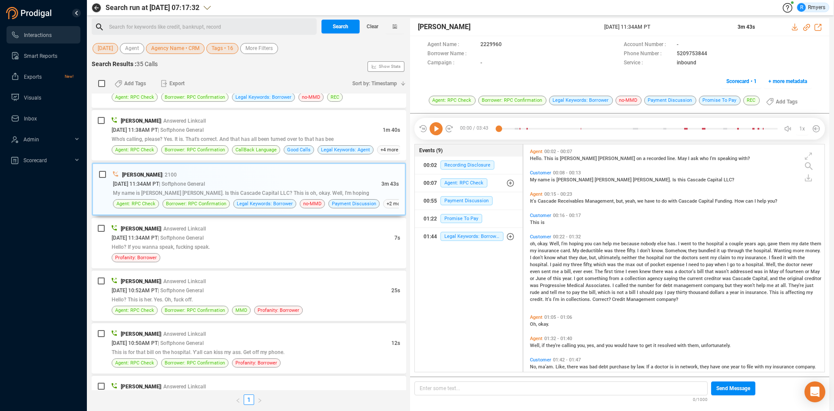
click at [437, 128] on icon at bounding box center [436, 128] width 13 height 13
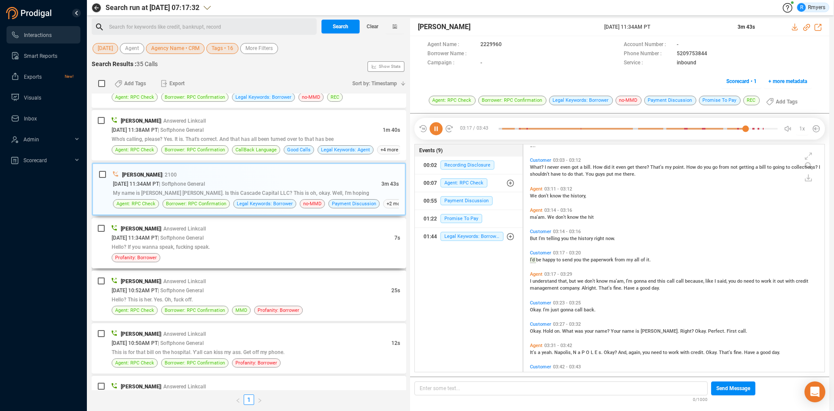
scroll to position [404, 0]
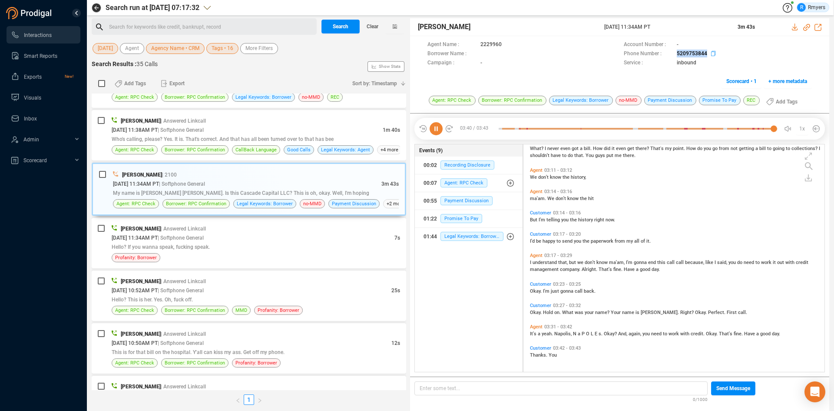
drag, startPoint x: 682, startPoint y: 53, endPoint x: 713, endPoint y: 55, distance: 30.5
click at [713, 55] on div "Phone Number : [PHONE_NUMBER]" at bounding box center [718, 54] width 188 height 9
copy div "5209753844"
click at [807, 28] on icon at bounding box center [806, 27] width 7 height 7
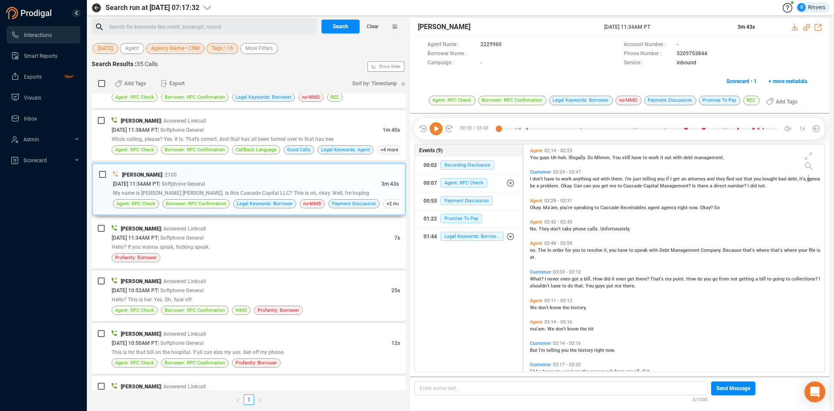
scroll to position [317, 0]
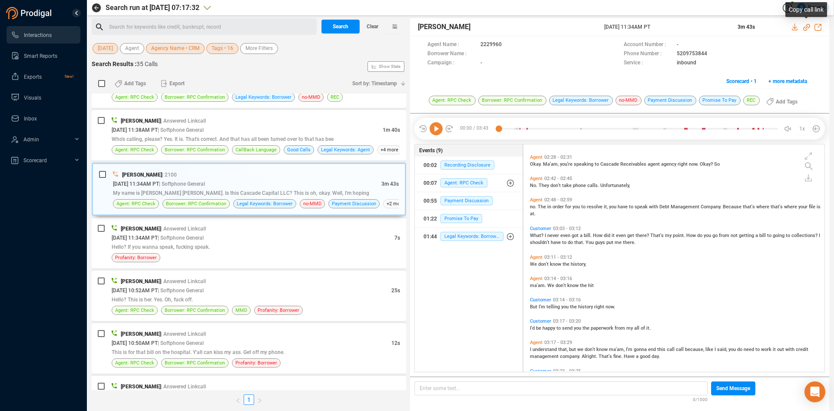
click at [806, 29] on icon at bounding box center [806, 27] width 7 height 7
drag, startPoint x: 602, startPoint y: 26, endPoint x: 674, endPoint y: 25, distance: 72.1
click at [674, 25] on div "[PERSON_NAME] [DATE] 11:34AM PT 3m 43s" at bounding box center [619, 27] width 419 height 18
copy div "[DATE] 11:34AM PT"
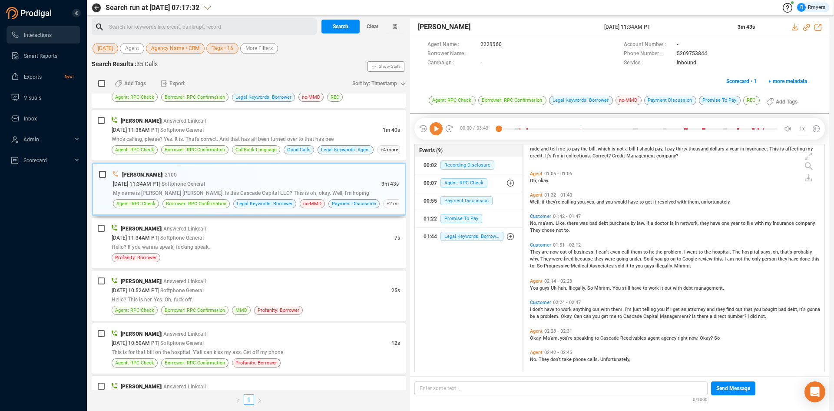
scroll to position [187, 0]
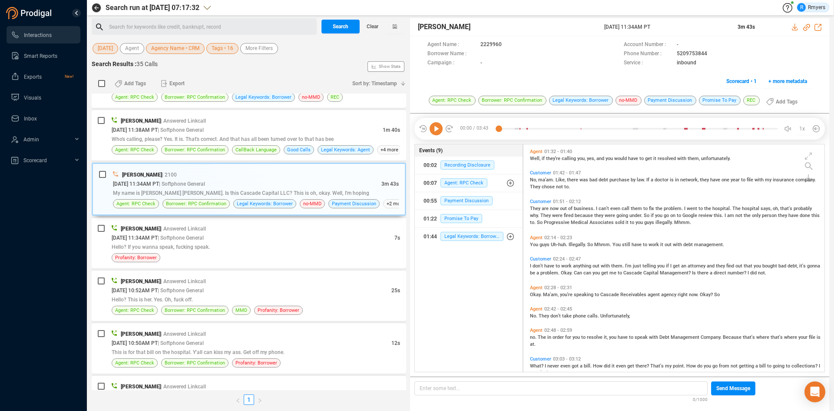
click at [550, 297] on span "Ma'am," at bounding box center [551, 294] width 17 height 6
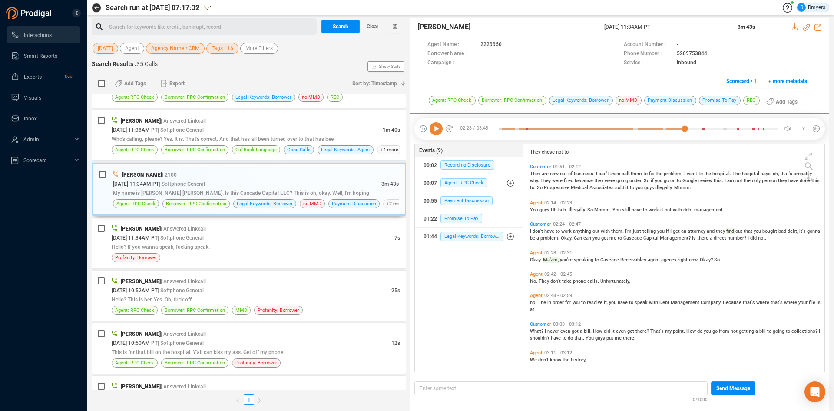
click at [437, 129] on icon at bounding box center [436, 128] width 13 height 13
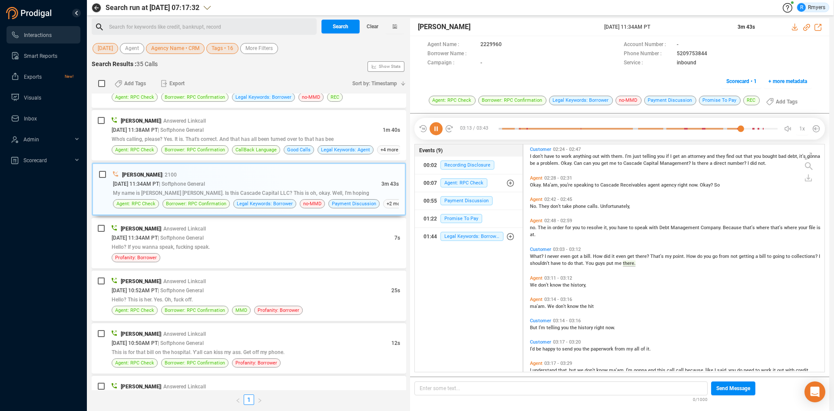
scroll to position [364, 0]
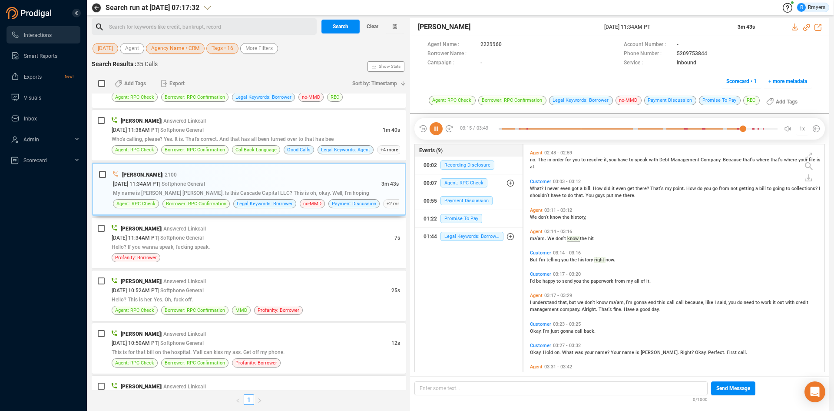
click at [539, 157] on span "The" at bounding box center [543, 160] width 10 height 6
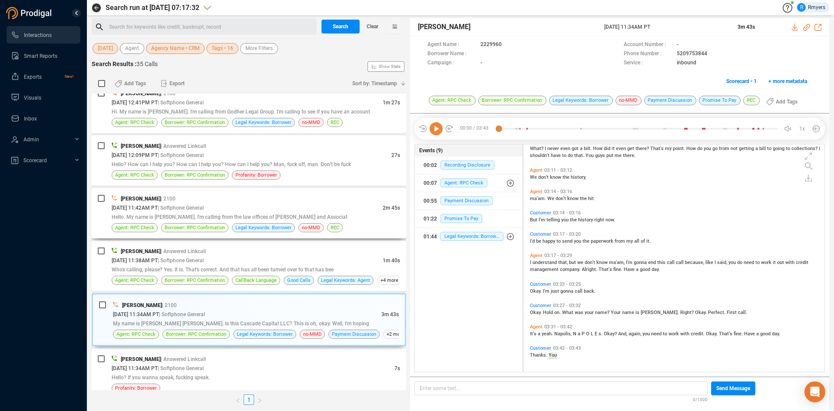
scroll to position [546, 0]
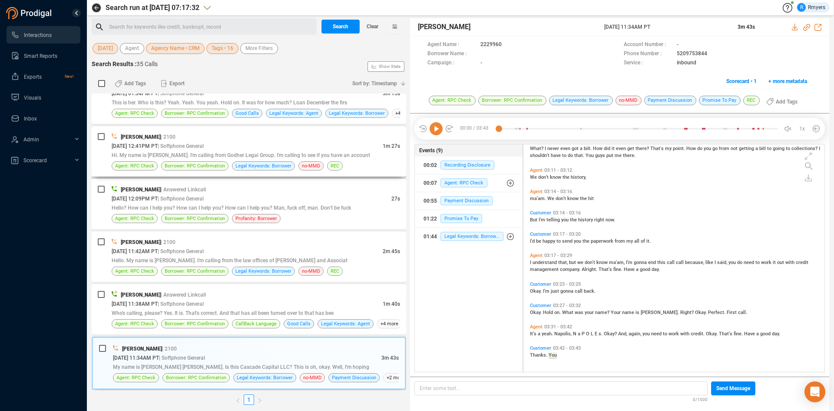
drag, startPoint x: 439, startPoint y: 131, endPoint x: 388, endPoint y: 170, distance: 63.9
click at [439, 132] on icon at bounding box center [436, 128] width 13 height 13
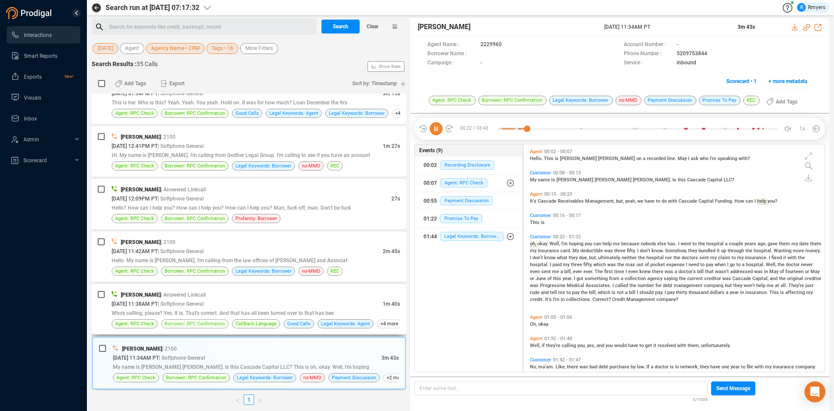
scroll to position [13, 0]
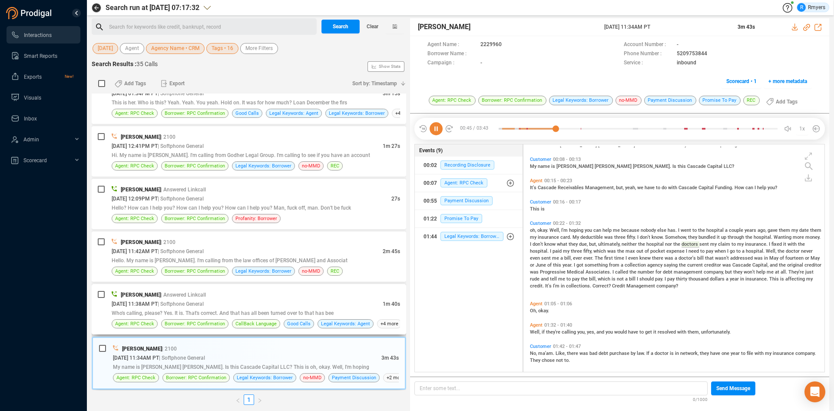
click at [199, 308] on div "[DATE] 11:38AM PT | Softphone General" at bounding box center [247, 303] width 271 height 9
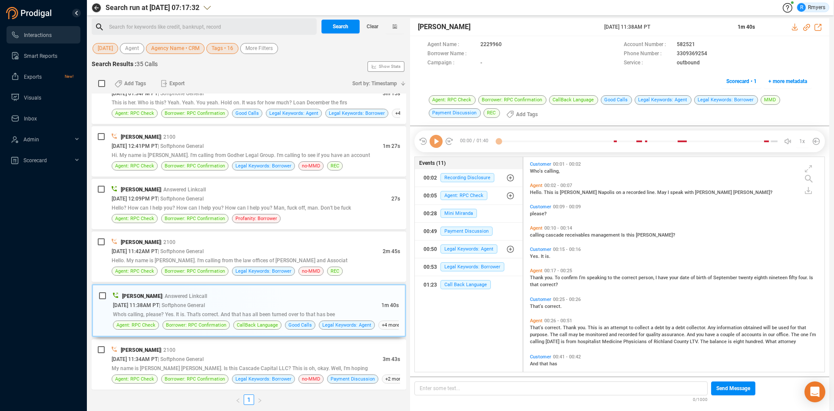
scroll to position [212, 297]
drag, startPoint x: 437, startPoint y: 141, endPoint x: 460, endPoint y: 144, distance: 22.8
click at [445, 141] on div at bounding box center [436, 141] width 35 height 13
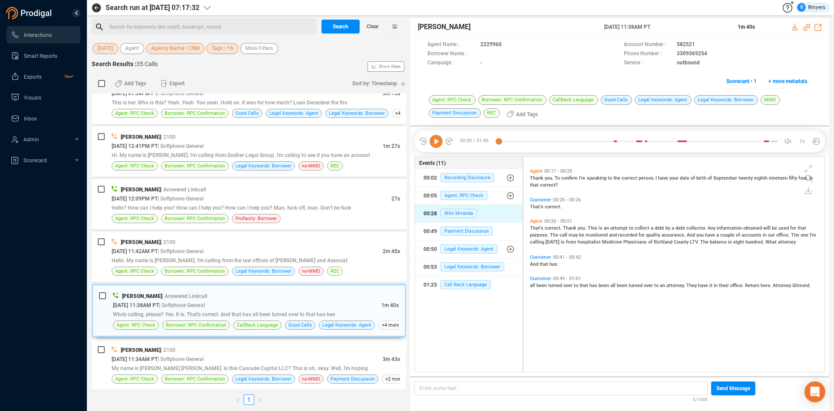
scroll to position [0, 0]
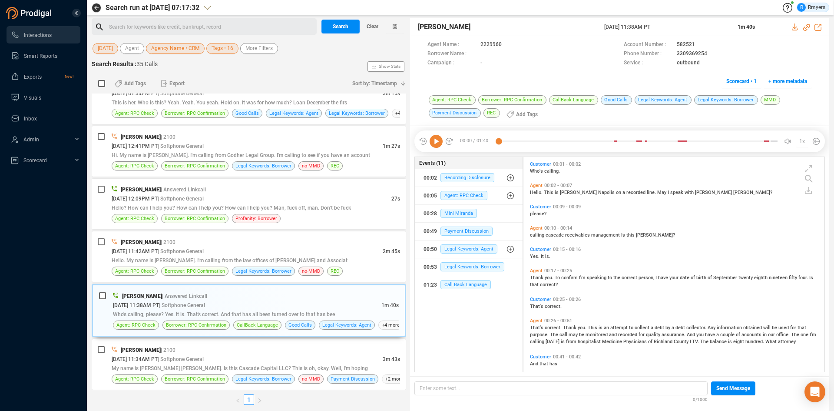
click at [437, 147] on icon at bounding box center [436, 141] width 13 height 13
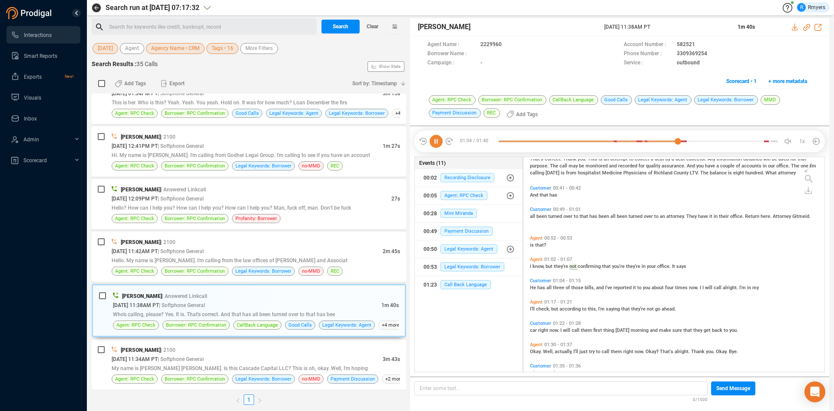
scroll to position [186, 0]
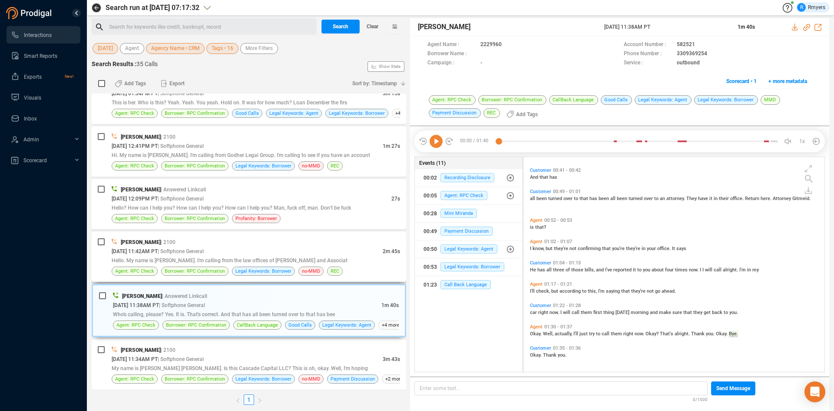
click at [254, 252] on div "[DATE] 11:42AM PT | Softphone General" at bounding box center [247, 250] width 271 height 9
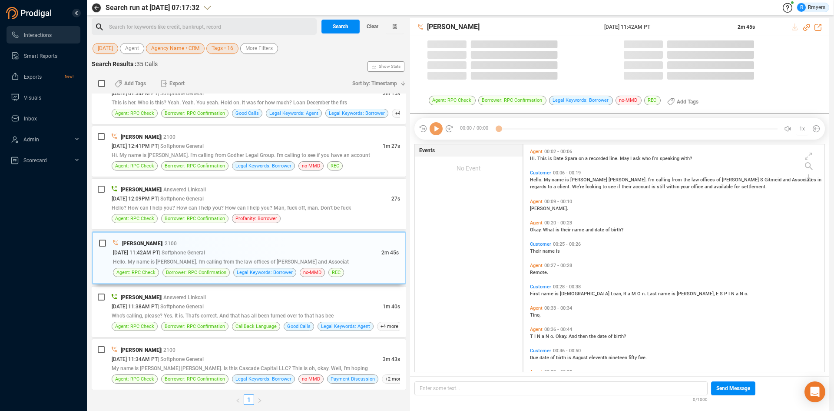
scroll to position [225, 297]
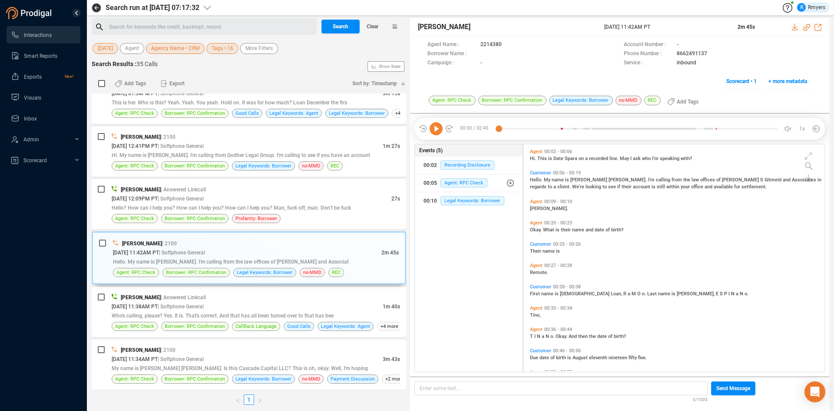
click at [438, 130] on icon at bounding box center [436, 128] width 13 height 13
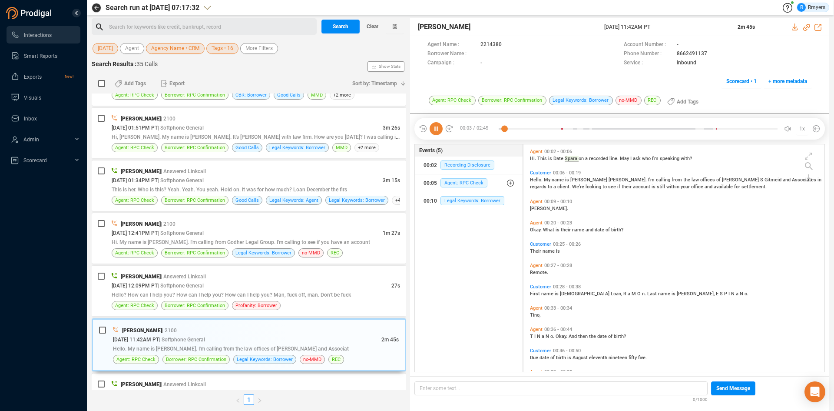
scroll to position [415, 0]
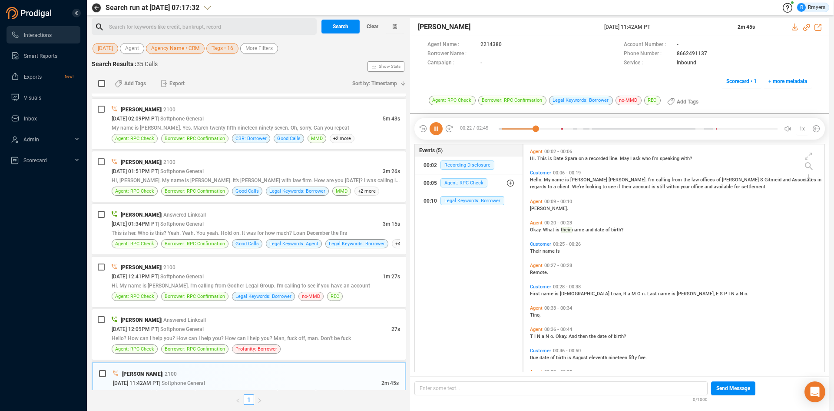
click at [435, 131] on icon at bounding box center [436, 128] width 13 height 13
drag, startPoint x: 431, startPoint y: 129, endPoint x: 440, endPoint y: 132, distance: 9.0
click at [440, 132] on icon at bounding box center [436, 128] width 13 height 13
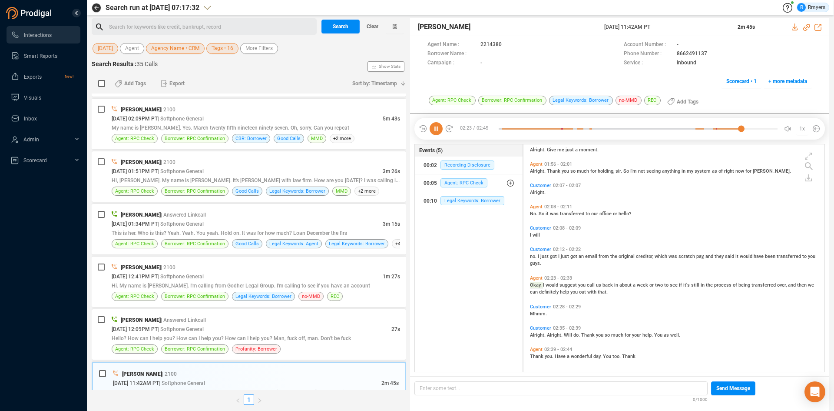
scroll to position [230, 0]
click at [230, 332] on div "[DATE] 12:09PM PT | Softphone General" at bounding box center [252, 328] width 280 height 9
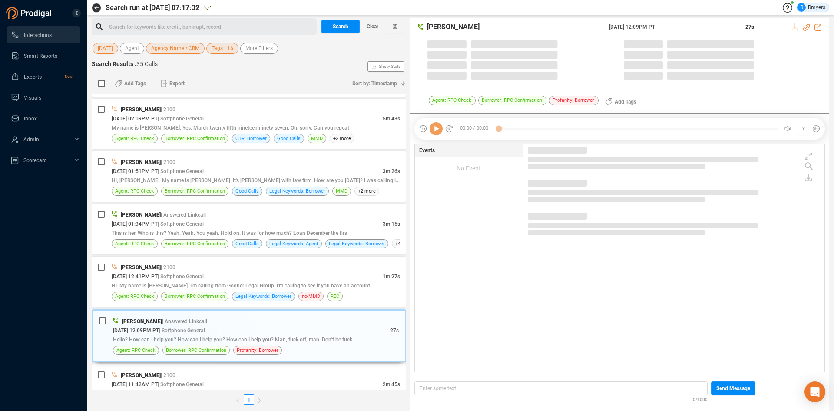
click at [439, 130] on icon at bounding box center [436, 128] width 13 height 13
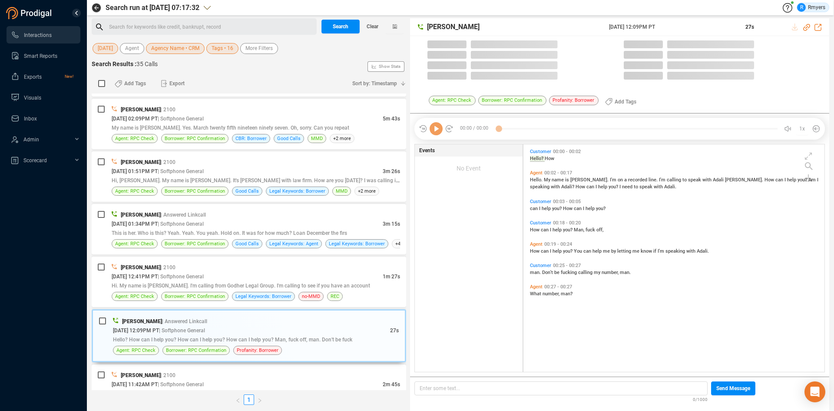
scroll to position [225, 297]
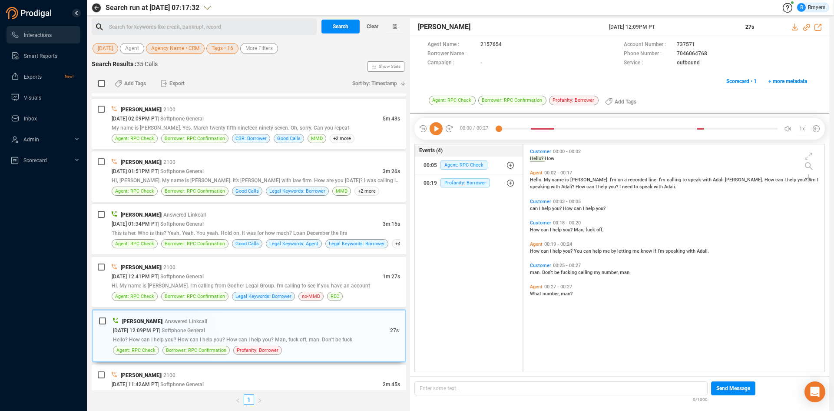
click at [434, 130] on icon at bounding box center [436, 128] width 13 height 13
click at [806, 27] on icon at bounding box center [806, 27] width 7 height 7
drag, startPoint x: 606, startPoint y: 26, endPoint x: 678, endPoint y: 24, distance: 71.7
click at [678, 24] on div "[PERSON_NAME] [DATE] 12:09PM PT 27s" at bounding box center [619, 27] width 419 height 18
copy div "[DATE] 12:09PM PT"
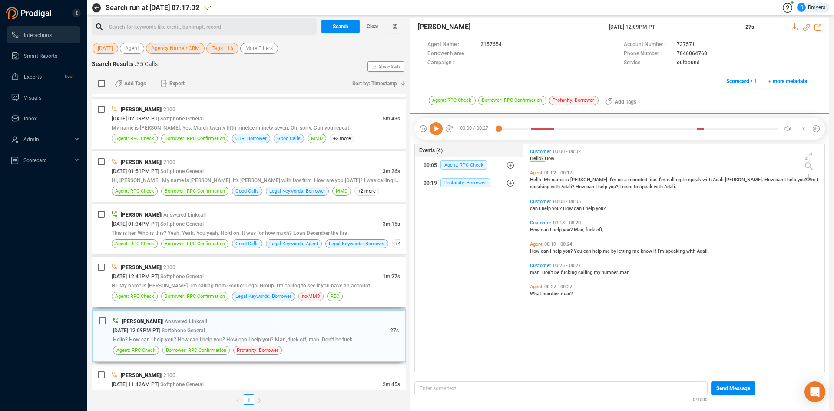
click at [232, 281] on div "Hi. My name is [PERSON_NAME]. I'm calling from Godher Legal Group. I'm calling …" at bounding box center [256, 285] width 288 height 9
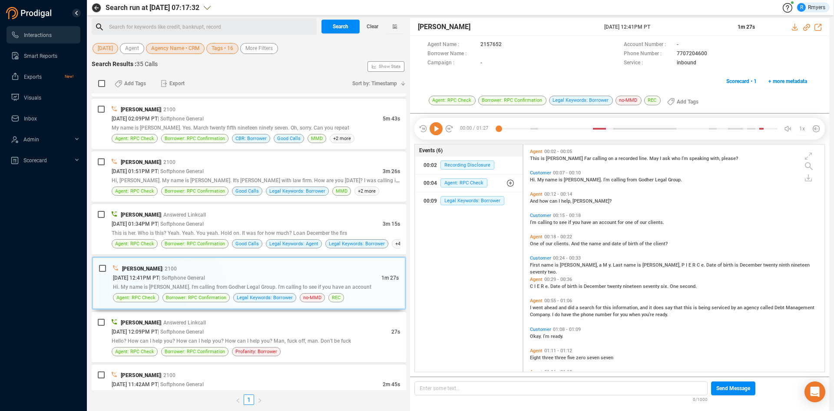
click at [436, 132] on icon at bounding box center [436, 128] width 13 height 13
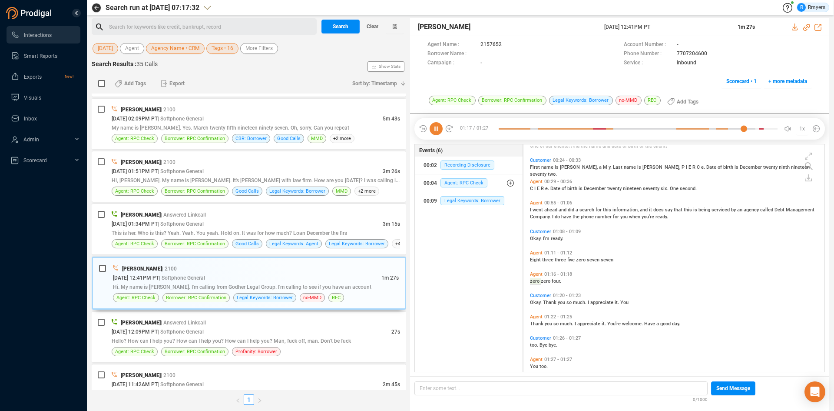
scroll to position [109, 0]
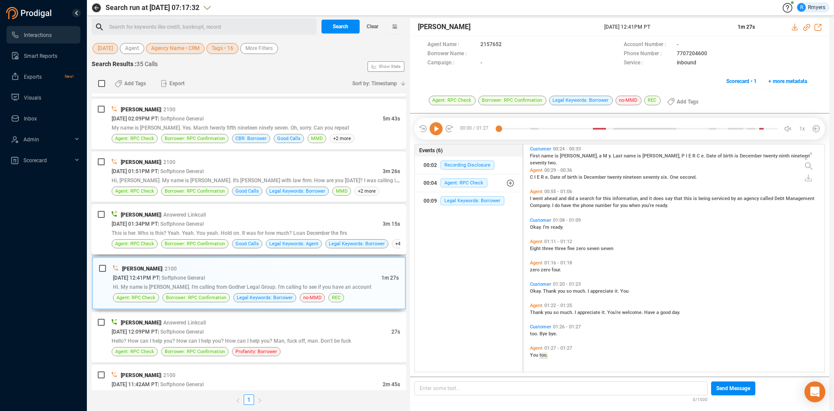
click at [298, 224] on div "[DATE] 01:34PM PT | Softphone General" at bounding box center [247, 223] width 271 height 9
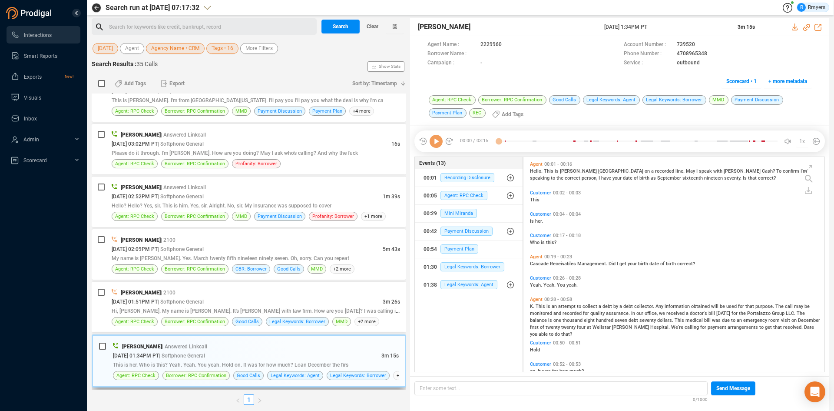
scroll to position [212, 297]
click at [435, 144] on icon at bounding box center [436, 141] width 13 height 13
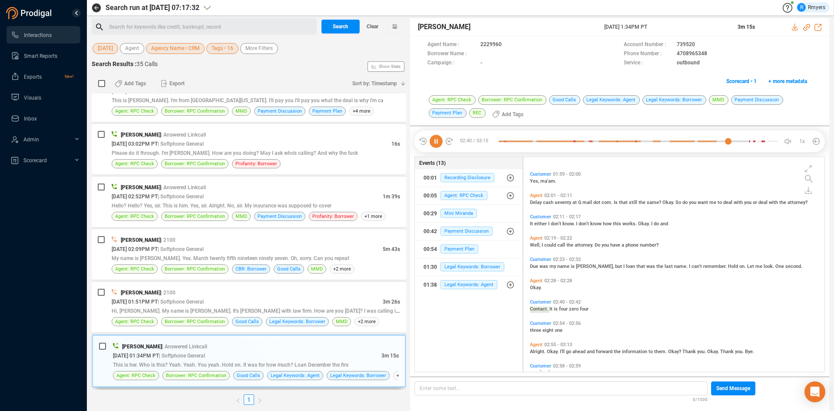
scroll to position [449, 0]
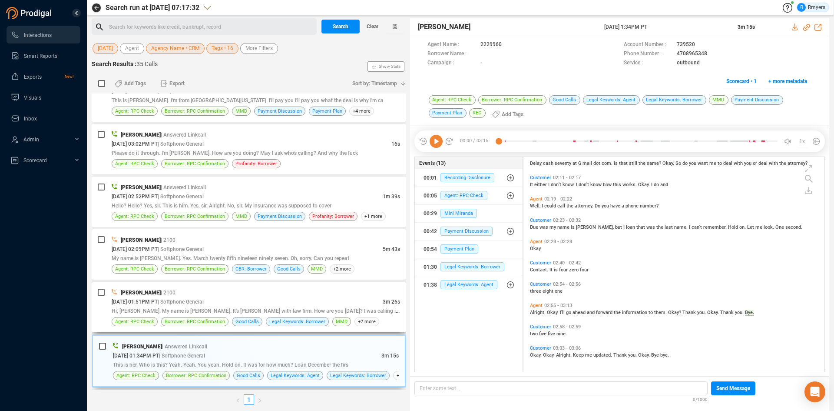
click at [286, 313] on span "Hi, [PERSON_NAME]. My name is [PERSON_NAME]. It's [PERSON_NAME] with law firm. …" at bounding box center [266, 310] width 309 height 7
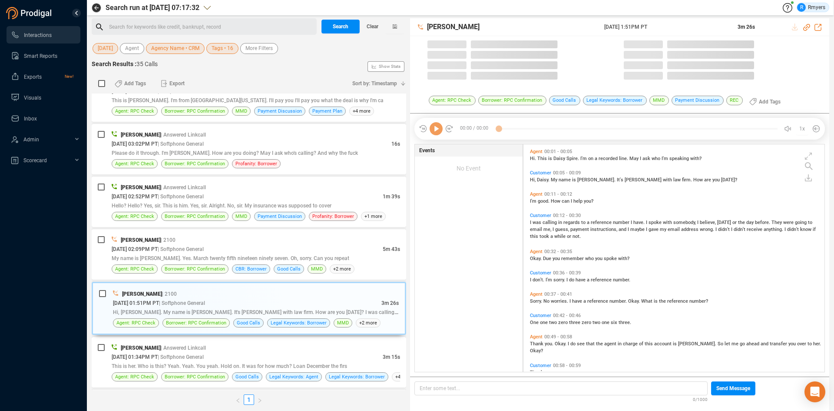
scroll to position [225, 297]
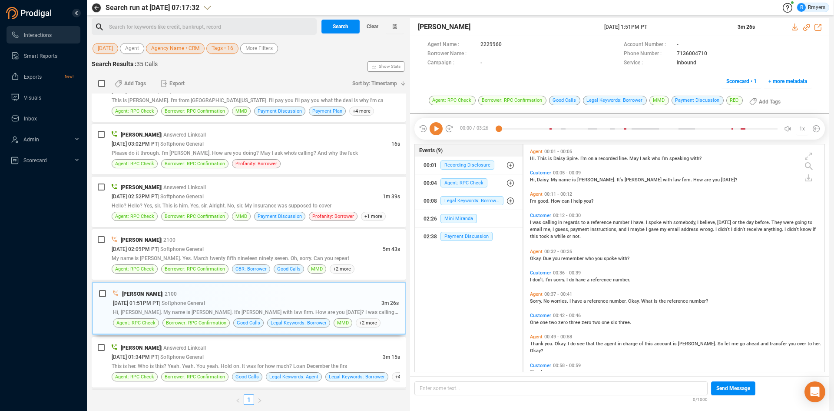
click at [436, 131] on icon at bounding box center [436, 128] width 13 height 13
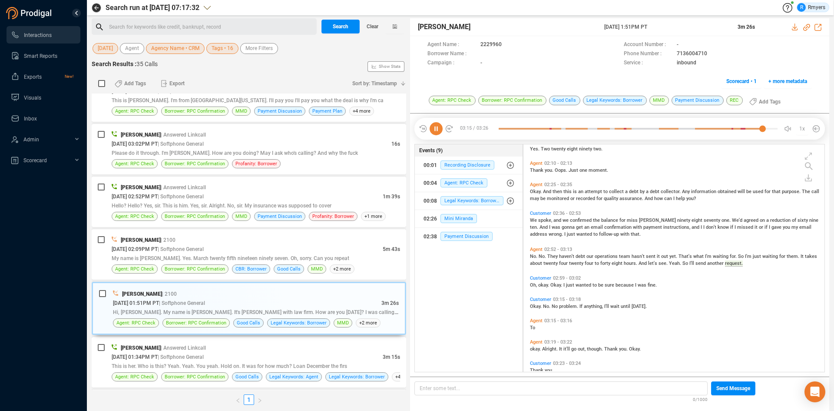
scroll to position [430, 0]
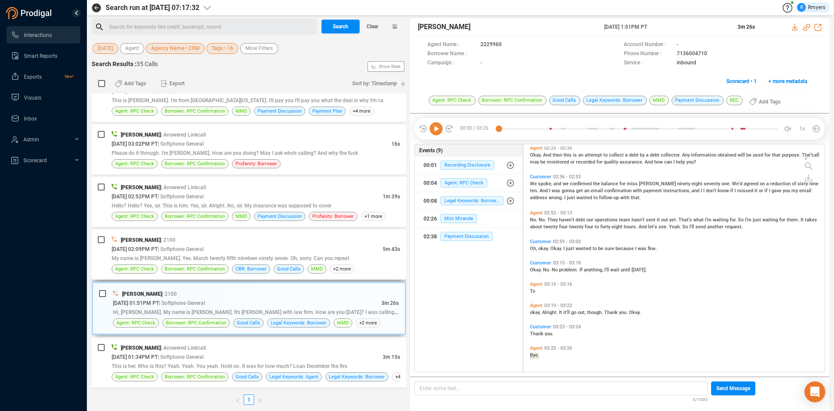
click at [249, 250] on div "[DATE] 02:09PM PT | Softphone General" at bounding box center [247, 248] width 271 height 9
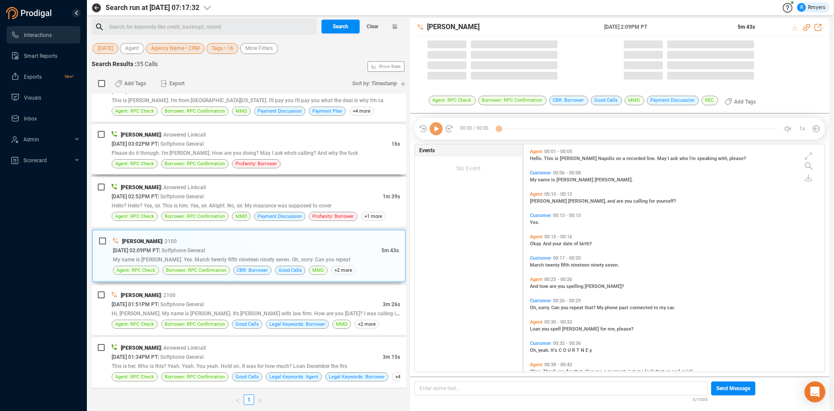
scroll to position [225, 297]
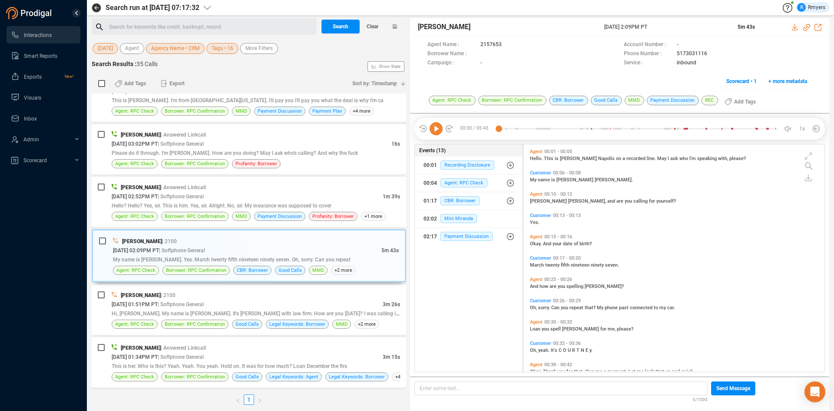
click at [434, 131] on icon at bounding box center [436, 128] width 13 height 13
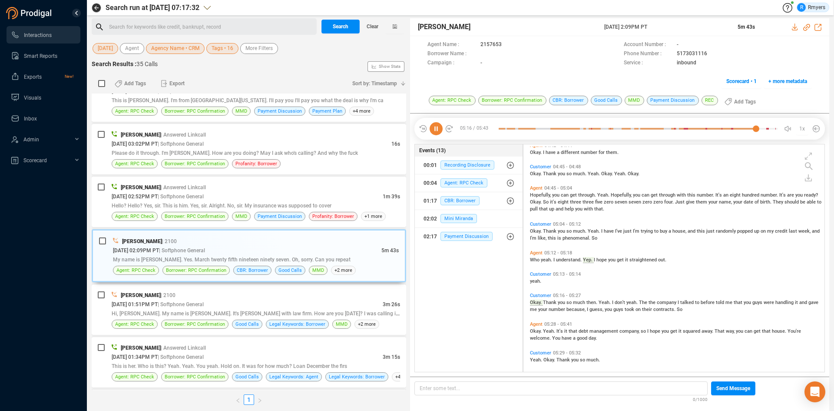
scroll to position [967, 0]
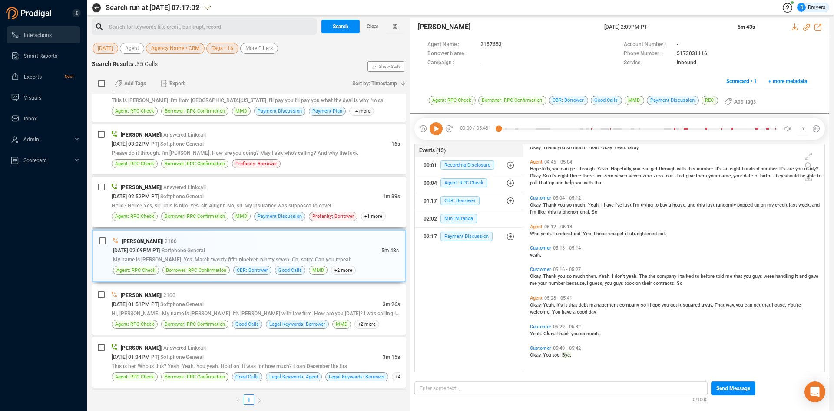
drag, startPoint x: 288, startPoint y: 196, endPoint x: 272, endPoint y: 205, distance: 18.1
click at [288, 196] on div "[DATE] 02:52PM PT | Softphone General" at bounding box center [247, 196] width 271 height 9
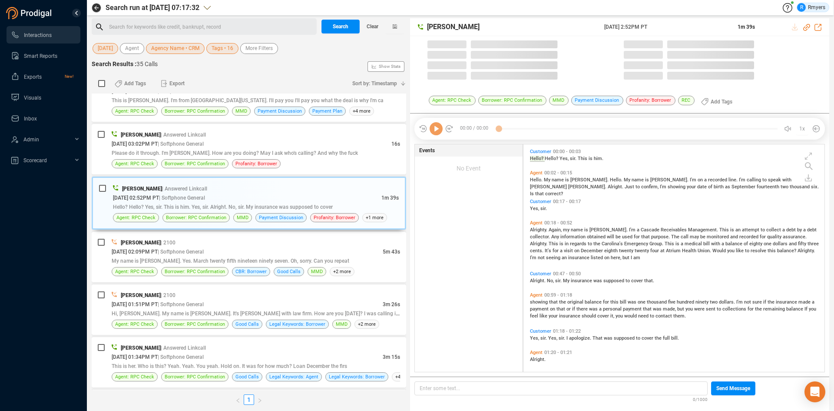
scroll to position [225, 297]
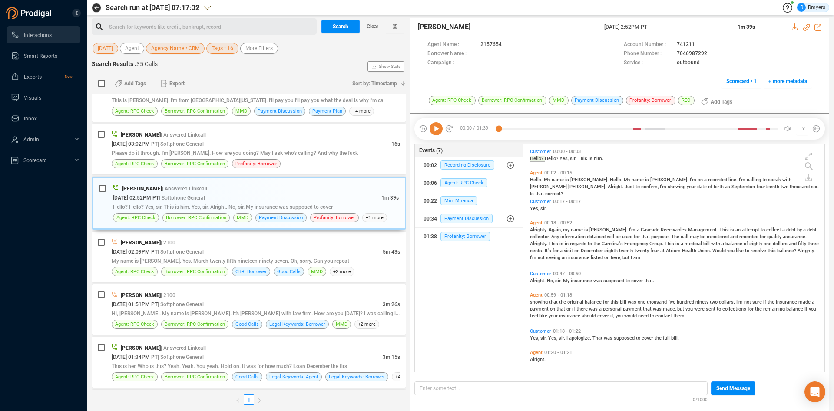
click at [437, 129] on icon at bounding box center [436, 128] width 13 height 13
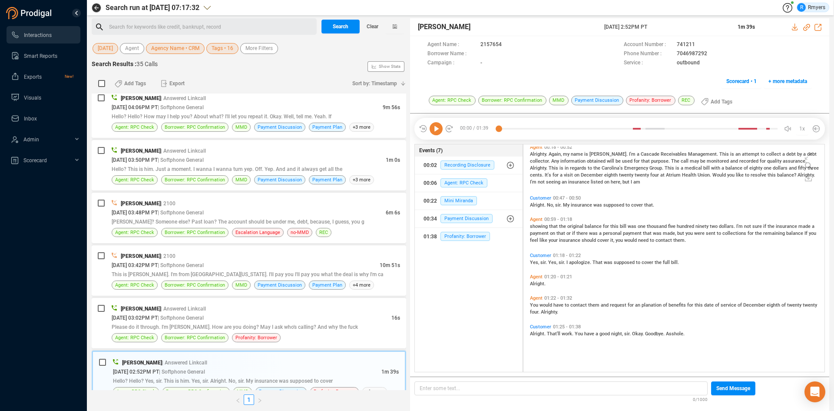
scroll to position [0, 0]
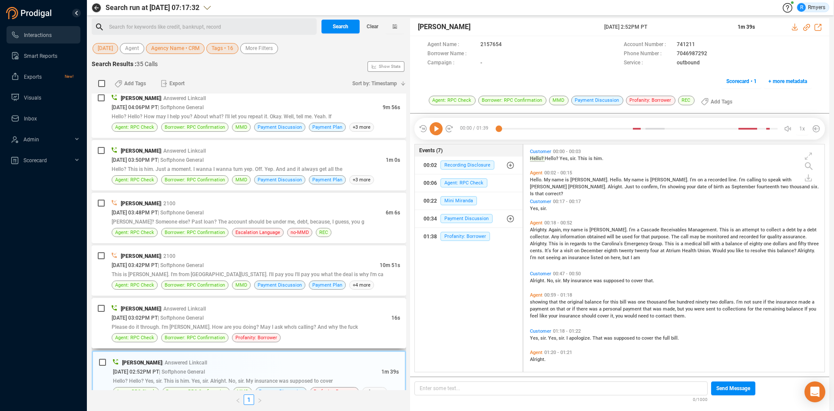
click at [284, 315] on div "[DATE] 03:02PM PT | Softphone General" at bounding box center [252, 317] width 280 height 9
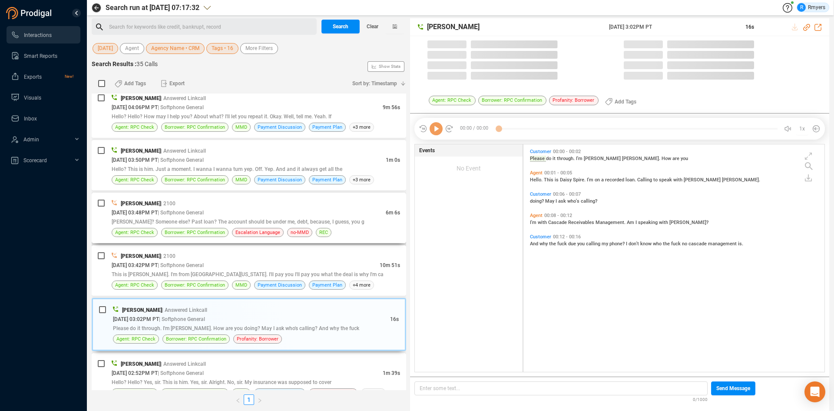
scroll to position [225, 297]
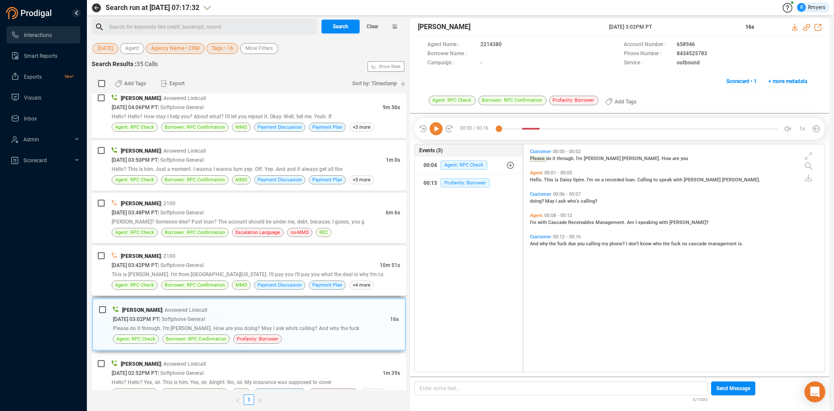
click at [225, 267] on div "[DATE] 03:42PM PT | Softphone General" at bounding box center [246, 264] width 268 height 9
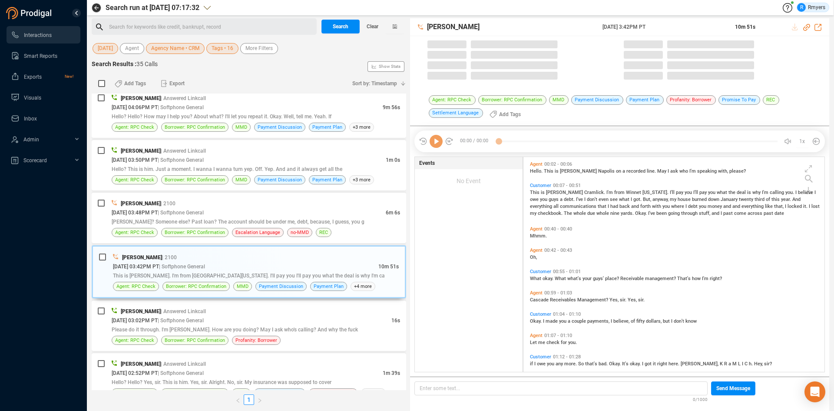
scroll to position [212, 297]
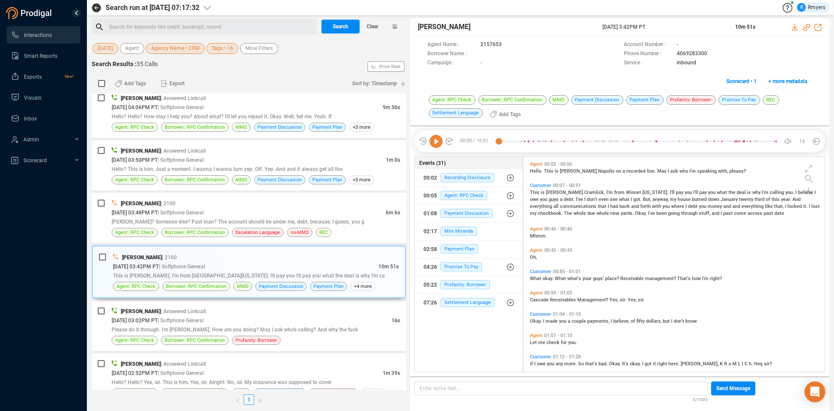
click at [435, 142] on icon at bounding box center [436, 141] width 13 height 13
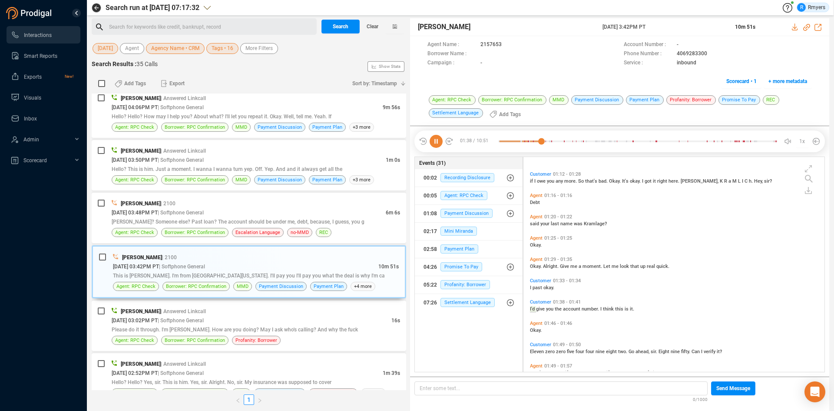
scroll to position [225, 0]
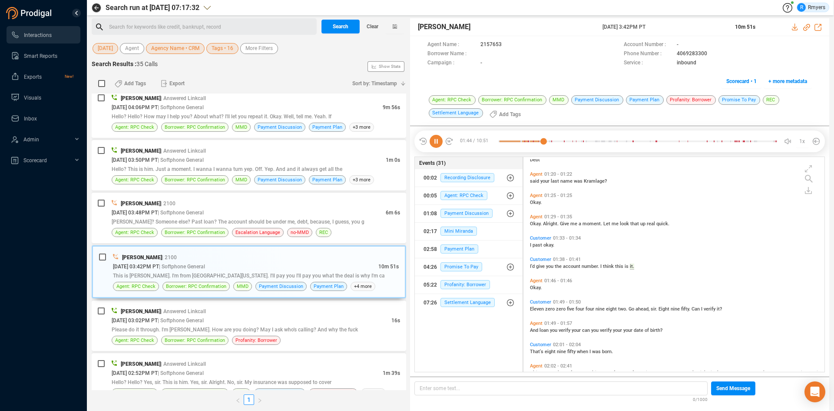
click at [435, 142] on icon at bounding box center [436, 141] width 13 height 13
click at [431, 139] on icon at bounding box center [436, 141] width 13 height 13
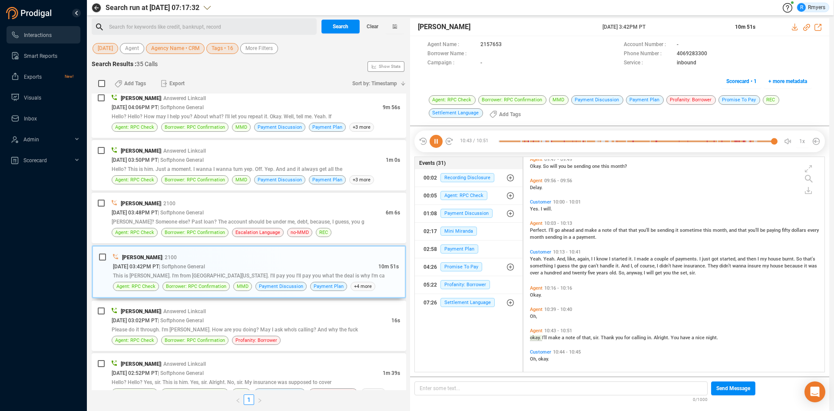
scroll to position [2040, 0]
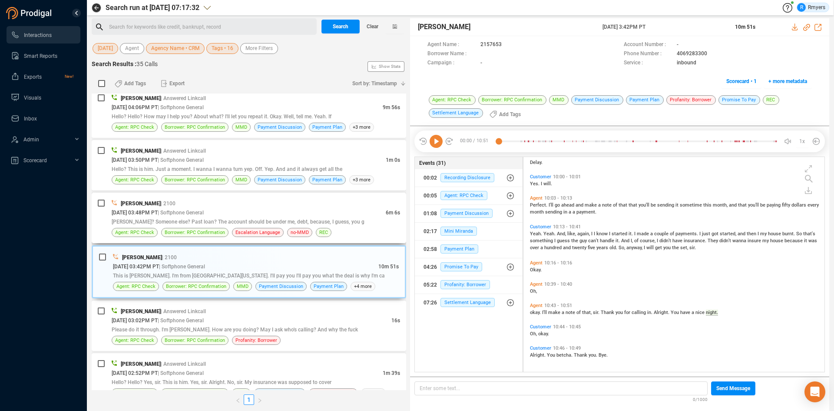
click at [180, 210] on span "| Softphone General" at bounding box center [181, 212] width 46 height 6
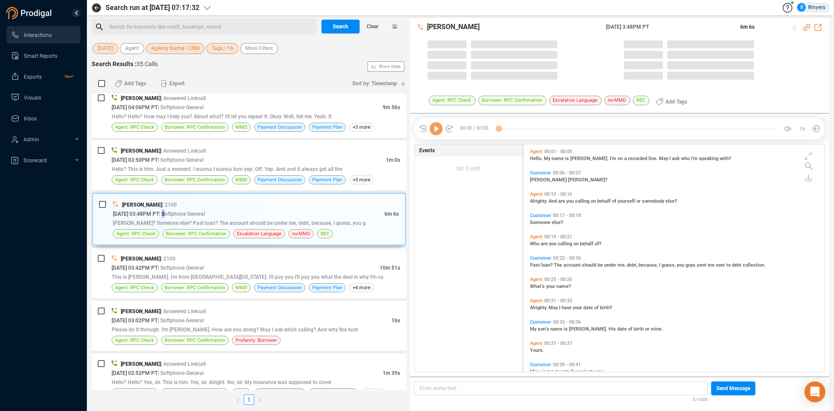
scroll to position [225, 297]
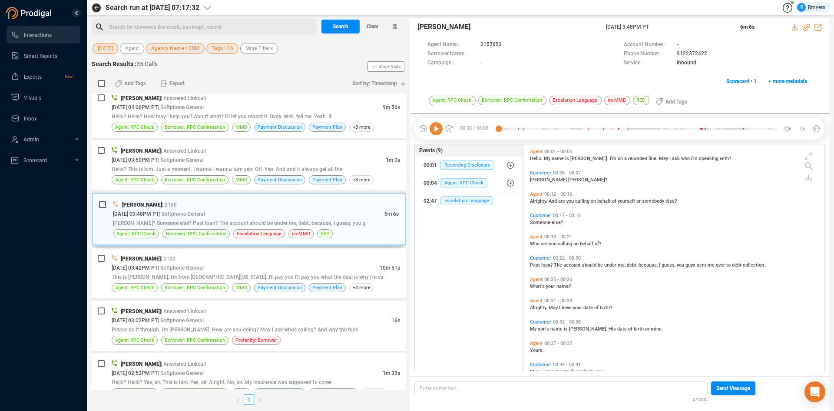
click at [436, 132] on icon at bounding box center [436, 128] width 13 height 13
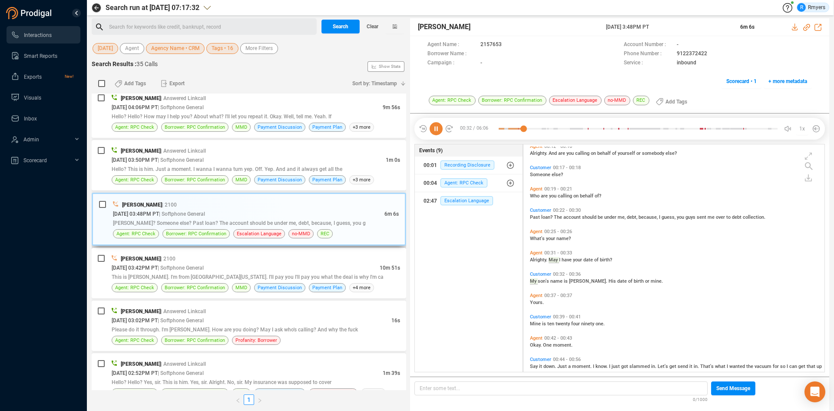
scroll to position [69, 0]
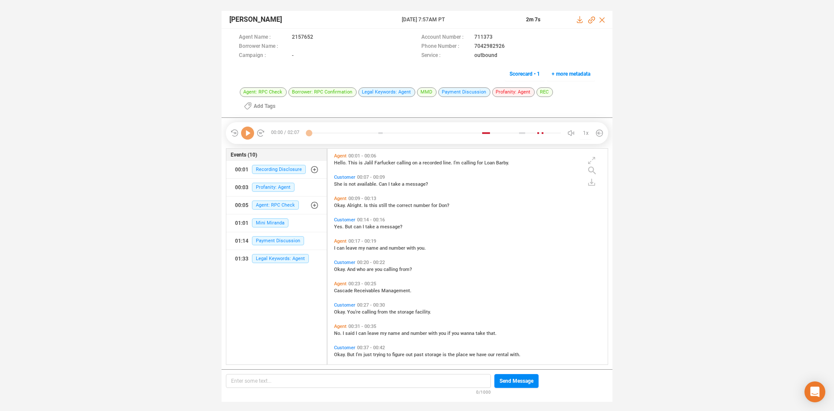
scroll to position [213, 276]
click at [251, 136] on icon at bounding box center [247, 132] width 13 height 13
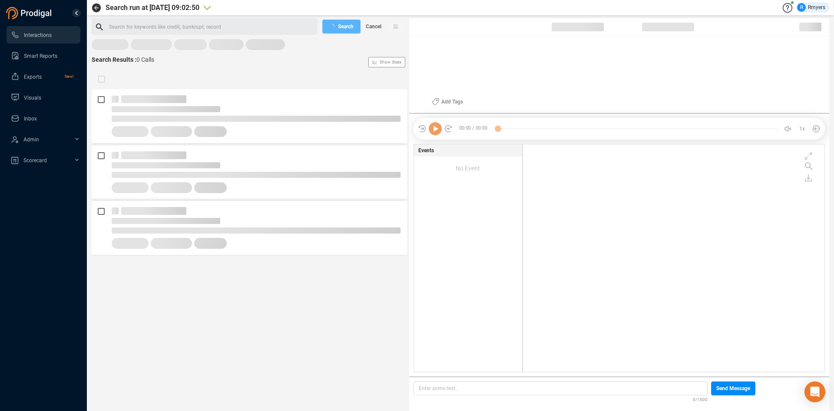
scroll to position [225, 297]
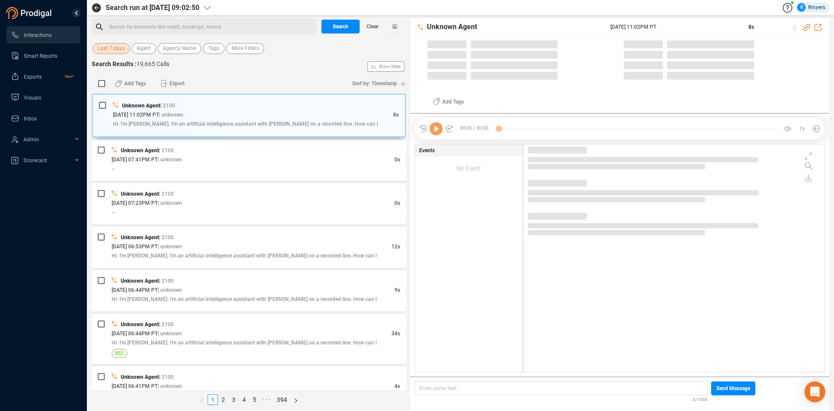
click at [113, 51] on span "Last 7 days" at bounding box center [111, 48] width 27 height 11
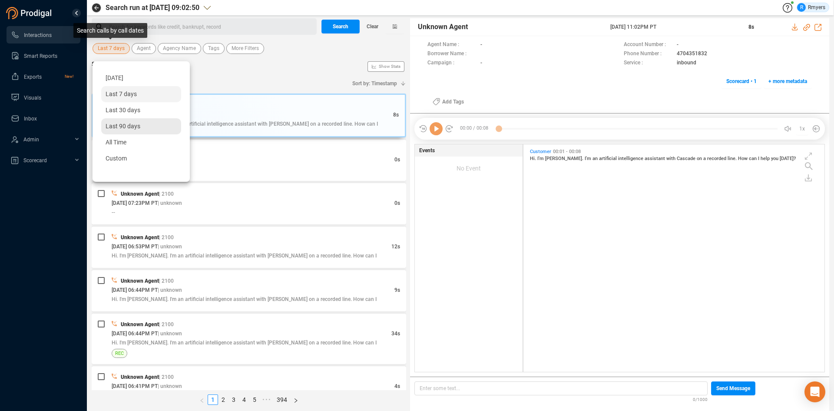
scroll to position [225, 297]
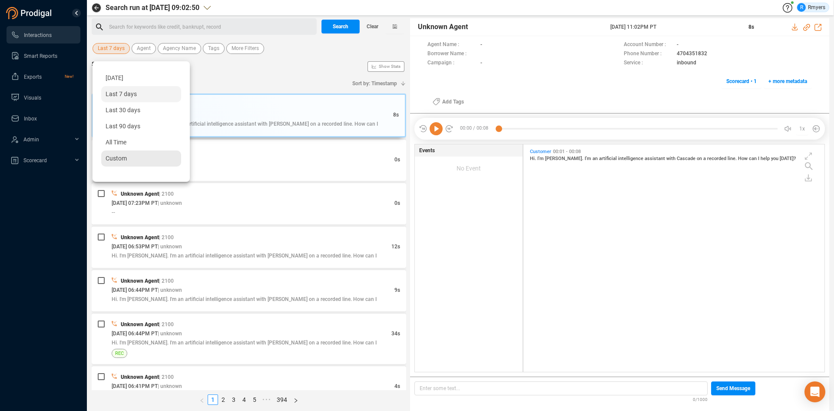
click at [115, 159] on span "Custom" at bounding box center [116, 158] width 21 height 7
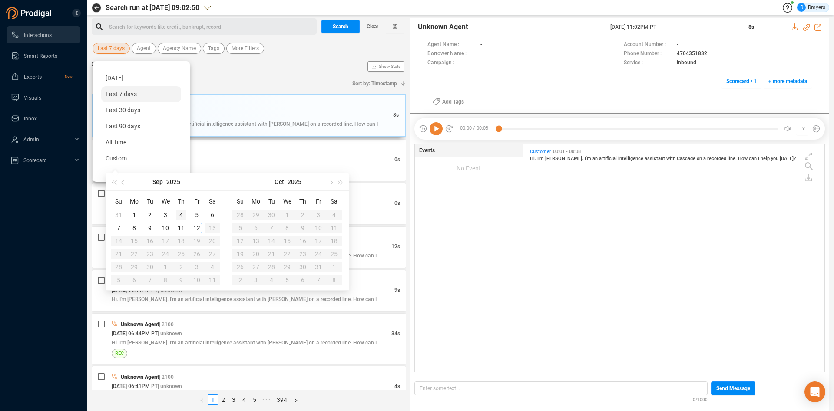
type input "2025-09-04"
type input "2025-09-12"
type input "[DATE]"
click at [182, 228] on div "11" at bounding box center [181, 227] width 10 height 10
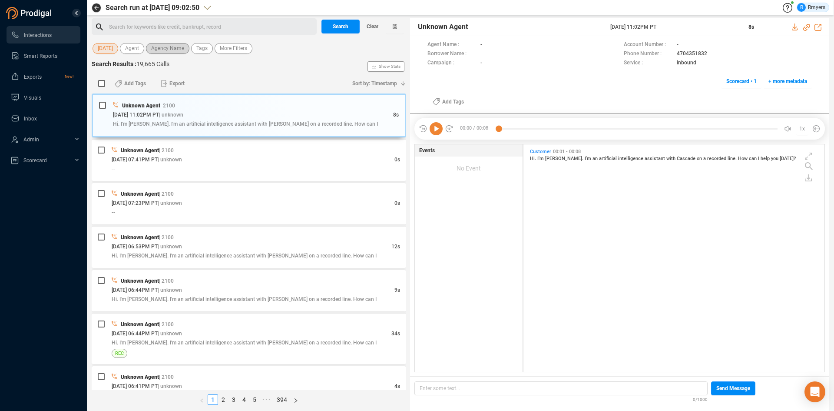
click at [177, 50] on span "Agency Name" at bounding box center [167, 48] width 33 height 11
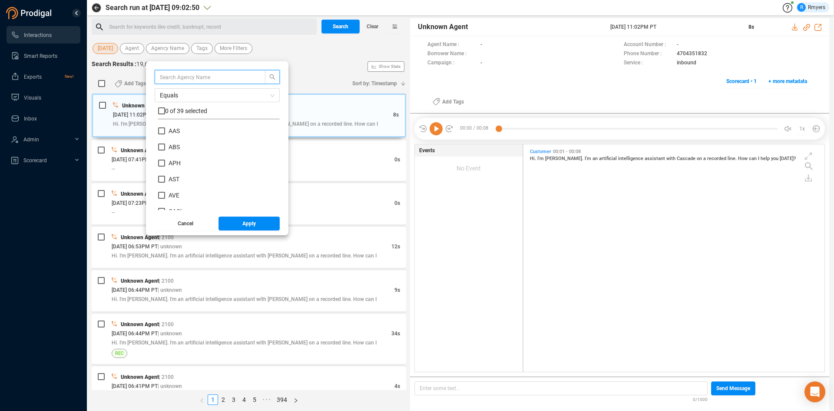
scroll to position [130, 0]
click at [171, 180] on span "CRM" at bounding box center [175, 177] width 13 height 7
click at [165, 180] on input "CRM" at bounding box center [161, 177] width 7 height 7
checkbox input "true"
click at [230, 223] on button "Apply" at bounding box center [250, 223] width 62 height 14
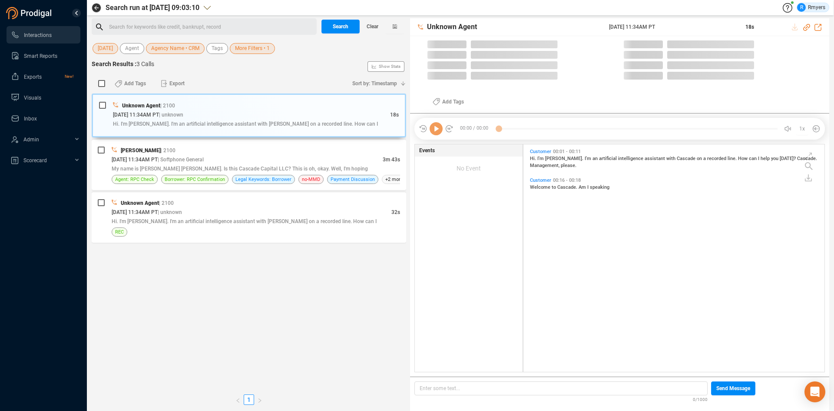
scroll to position [225, 297]
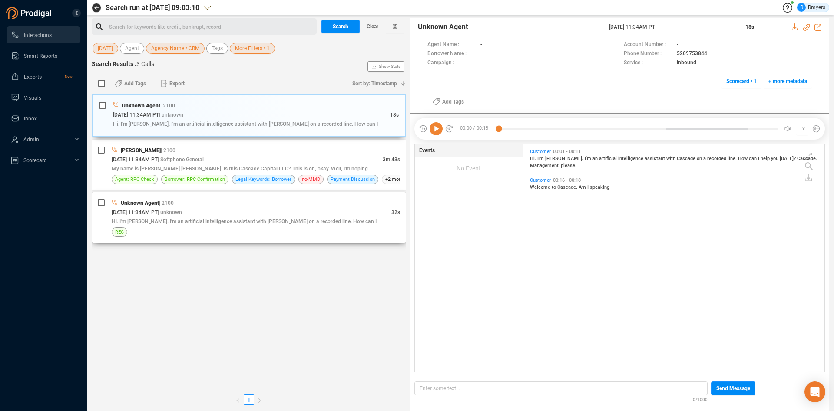
click at [236, 217] on div "Hi. I'm [PERSON_NAME]. I'm an artificial intelligence assistant with [PERSON_NA…" at bounding box center [256, 220] width 288 height 9
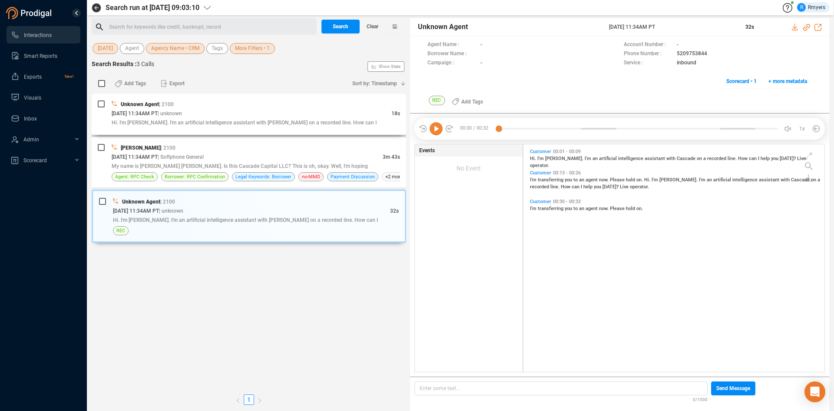
click at [227, 105] on div "Unknown Agent | 2100" at bounding box center [256, 103] width 288 height 9
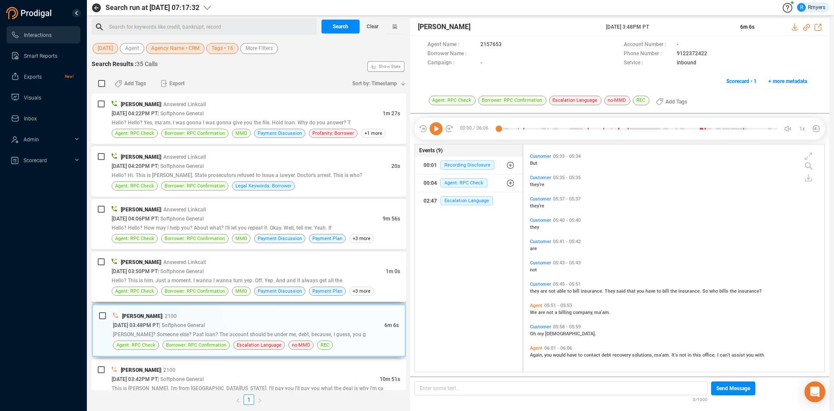
click at [205, 284] on div "Hello? This is him. Just a moment. I wanna I wanna turn yep. Off. Yep. And and …" at bounding box center [256, 279] width 288 height 9
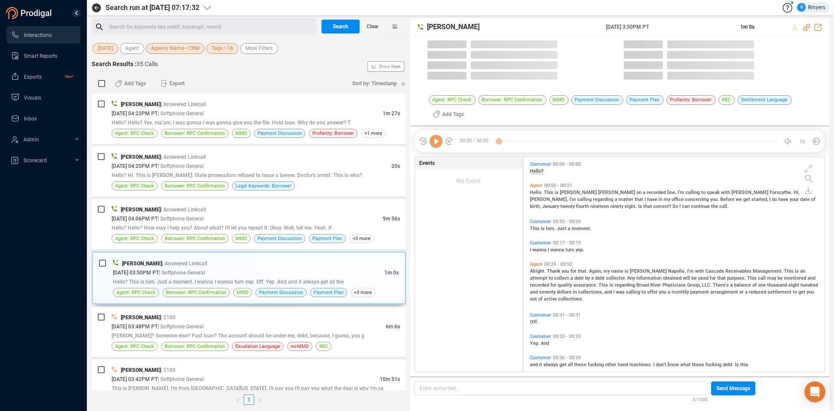
scroll to position [212, 297]
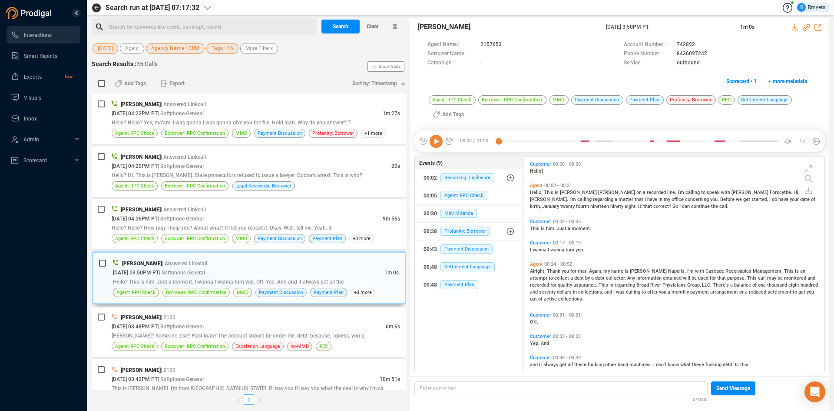
click at [437, 139] on icon at bounding box center [436, 141] width 13 height 13
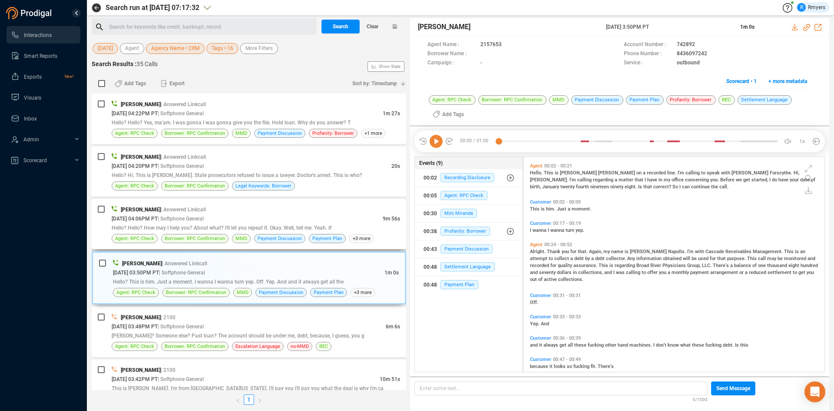
scroll to position [0, 0]
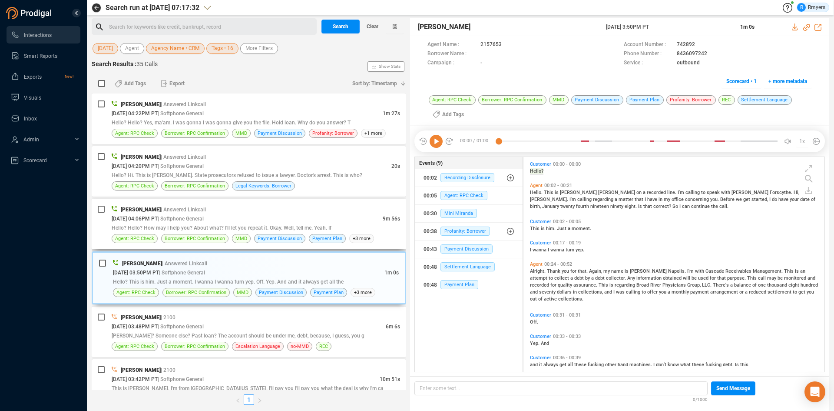
click at [244, 230] on span "Hello? Hello? How may I help you? About what? I'll let you repeat it. Okay. Wel…" at bounding box center [222, 228] width 220 height 6
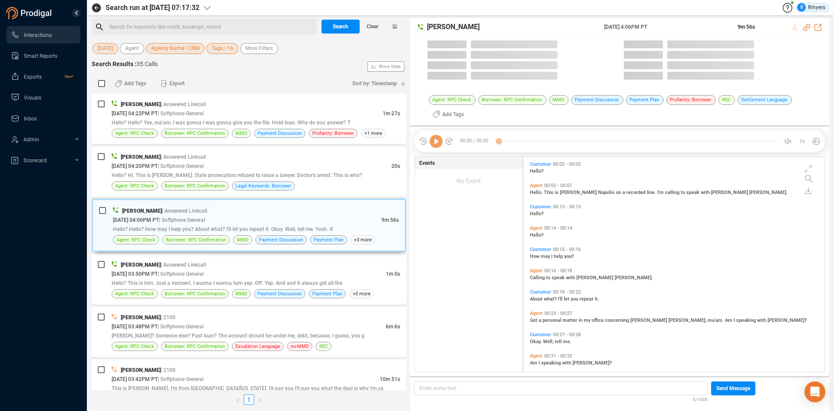
scroll to position [212, 297]
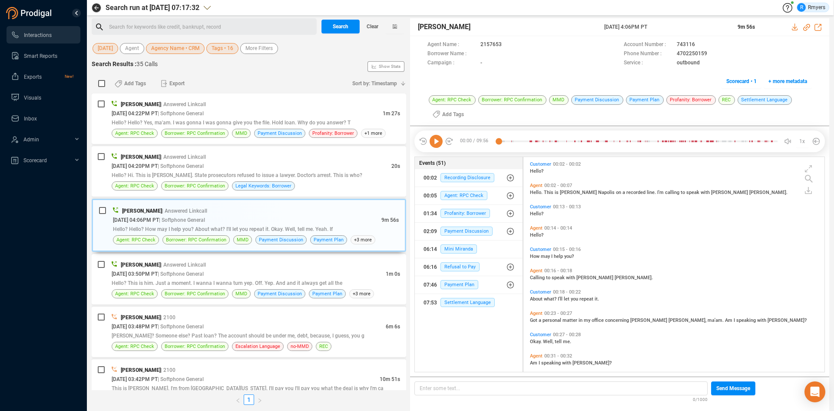
click at [435, 143] on icon at bounding box center [436, 141] width 13 height 13
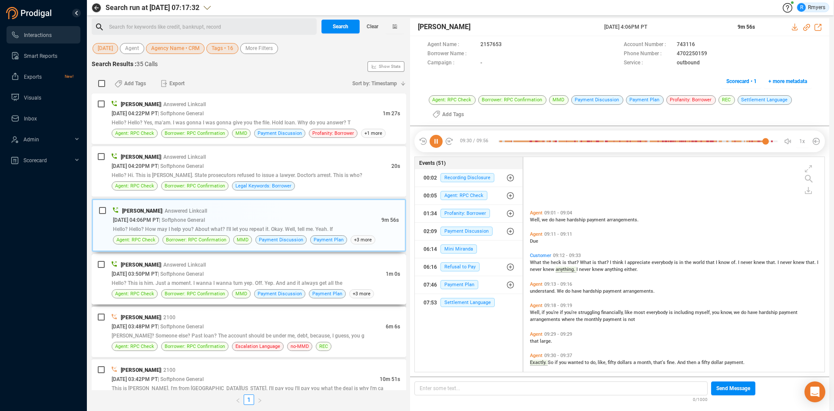
scroll to position [2559, 0]
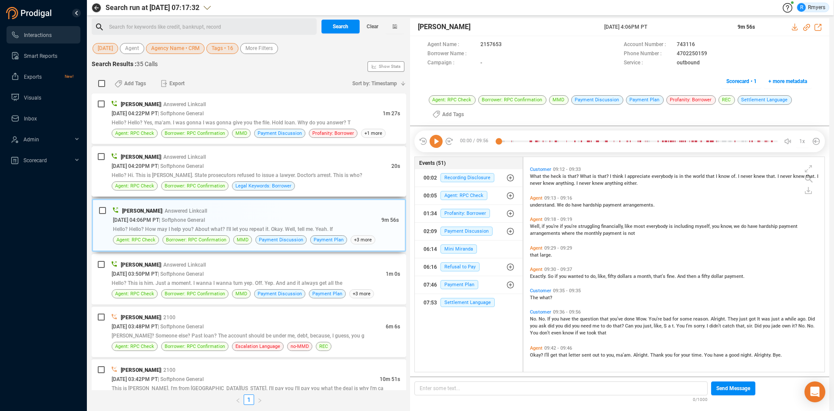
click at [175, 195] on div "Elizabeth Napoles | Answered Linkcall 09/11/2025 @ 04:20PM PT | Softphone Gener…" at bounding box center [249, 171] width 315 height 50
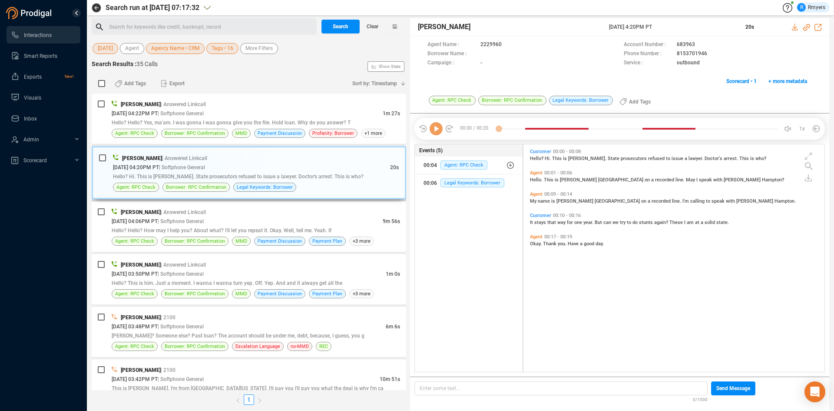
scroll to position [225, 297]
click at [434, 132] on icon at bounding box center [436, 128] width 13 height 13
click at [280, 119] on div "Hello? Hello? Yes, ma'am. I was gonna I was gonna give you the file. Hold loan.…" at bounding box center [256, 122] width 288 height 9
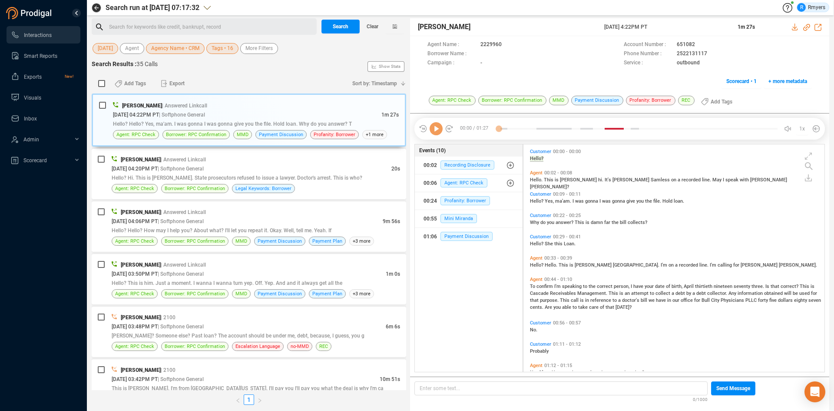
click at [431, 129] on icon at bounding box center [436, 128] width 13 height 13
click at [435, 131] on icon at bounding box center [436, 128] width 13 height 13
click at [437, 130] on icon at bounding box center [436, 128] width 13 height 13
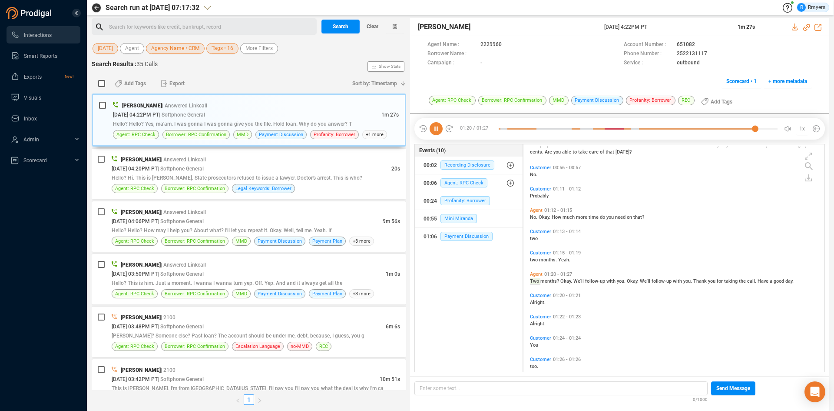
scroll to position [166, 0]
